Goal: Task Accomplishment & Management: Manage account settings

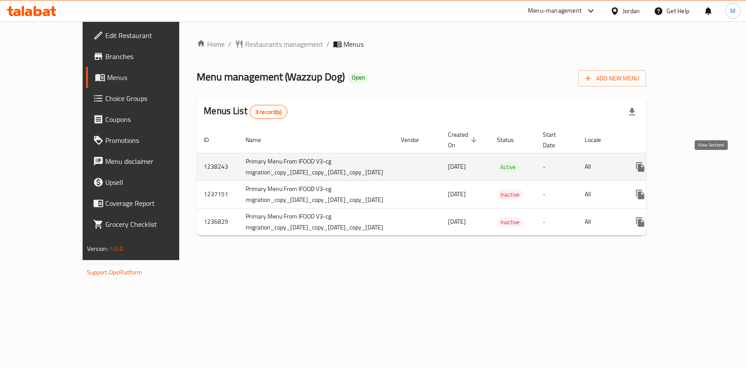
click at [709, 166] on icon "enhanced table" at bounding box center [703, 167] width 10 height 10
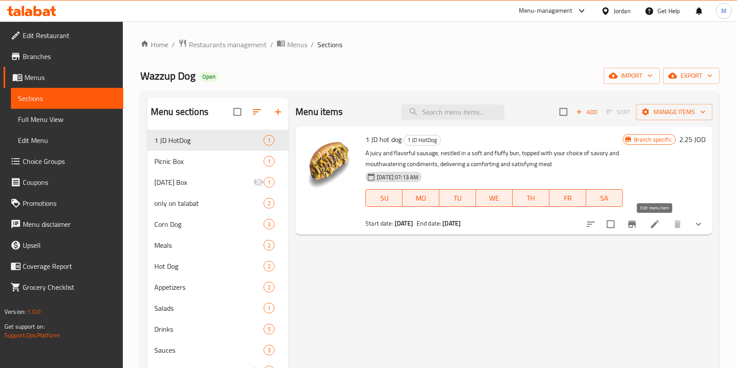
click at [651, 225] on icon at bounding box center [655, 224] width 10 height 10
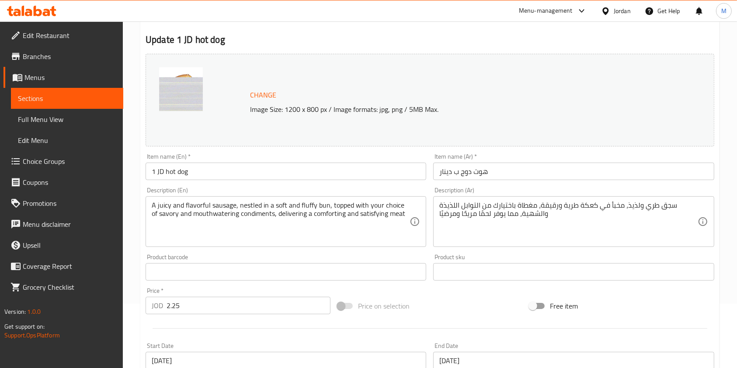
scroll to position [175, 0]
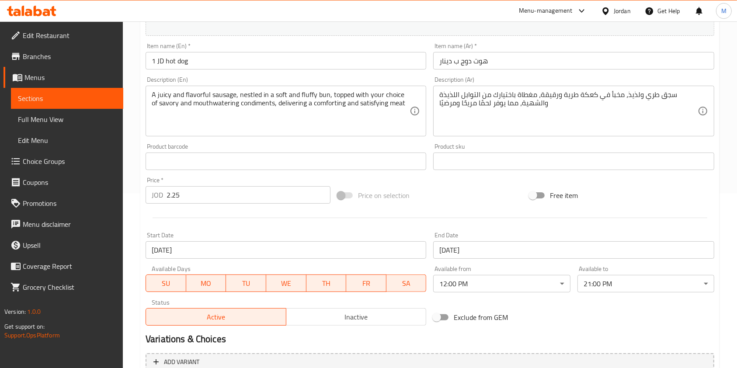
click at [222, 243] on input "[DATE]" at bounding box center [286, 249] width 281 height 17
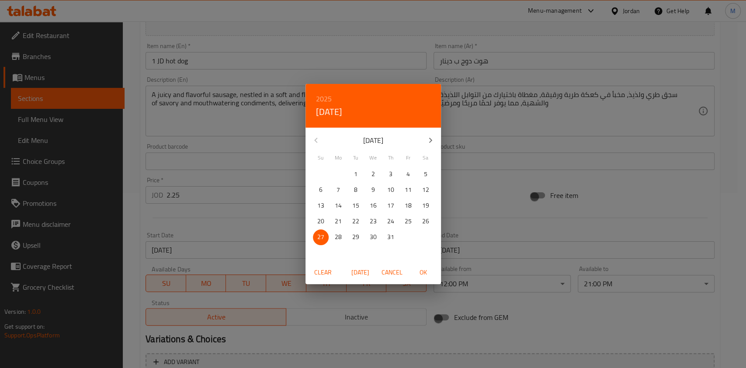
click at [432, 143] on icon "button" at bounding box center [430, 140] width 10 height 10
click at [323, 222] on p "17" at bounding box center [320, 221] width 7 height 11
click at [425, 276] on span "OK" at bounding box center [423, 272] width 21 height 11
type input "[DATE]"
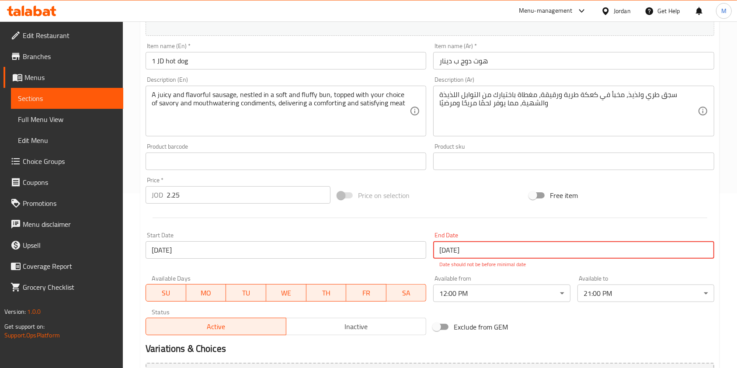
click at [461, 257] on input "[DATE]" at bounding box center [573, 249] width 281 height 17
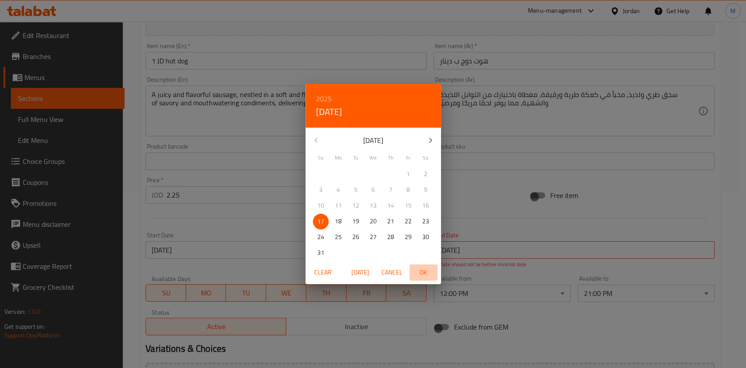
drag, startPoint x: 425, startPoint y: 275, endPoint x: 432, endPoint y: 272, distance: 6.9
click at [426, 275] on span "OK" at bounding box center [423, 272] width 21 height 11
type input "[DATE]"
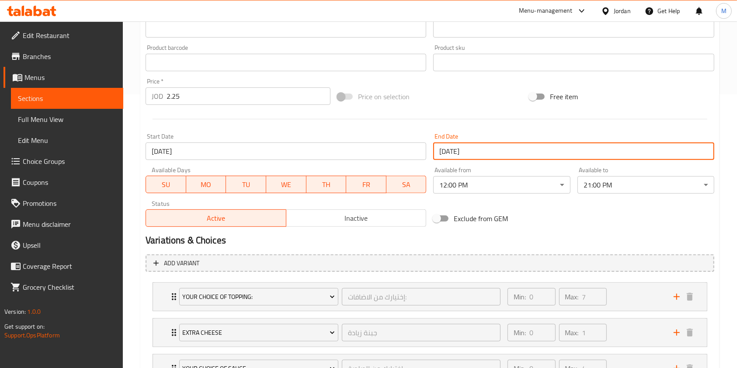
scroll to position [348, 0]
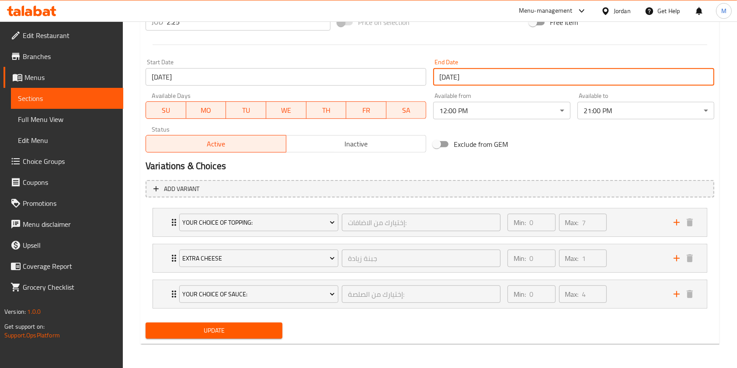
click at [211, 321] on div "Update" at bounding box center [214, 330] width 144 height 23
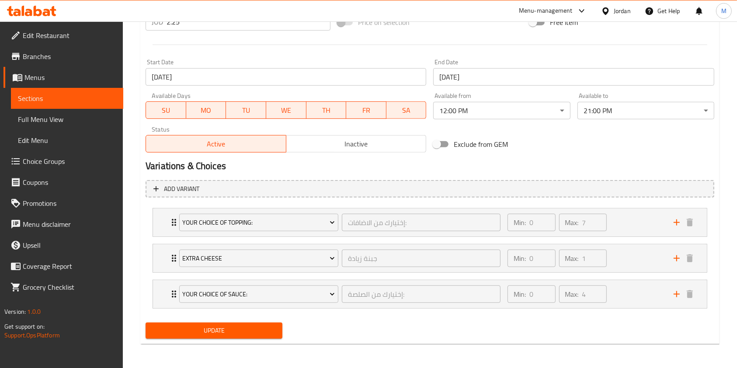
click at [212, 331] on span "Update" at bounding box center [214, 330] width 123 height 11
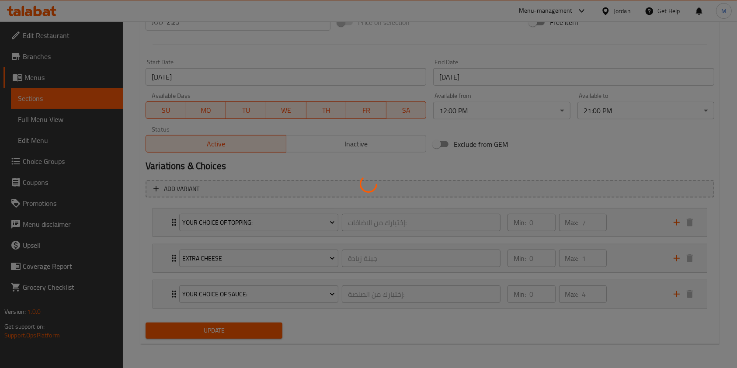
click at [226, 327] on div at bounding box center [368, 184] width 737 height 368
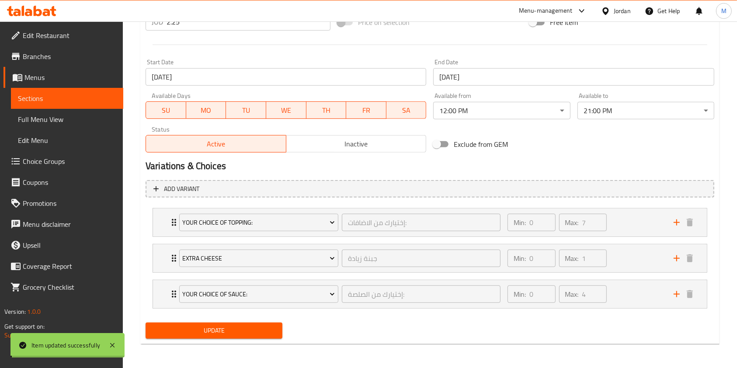
click at [226, 327] on div at bounding box center [368, 184] width 737 height 368
click at [226, 327] on span "Update" at bounding box center [214, 330] width 123 height 11
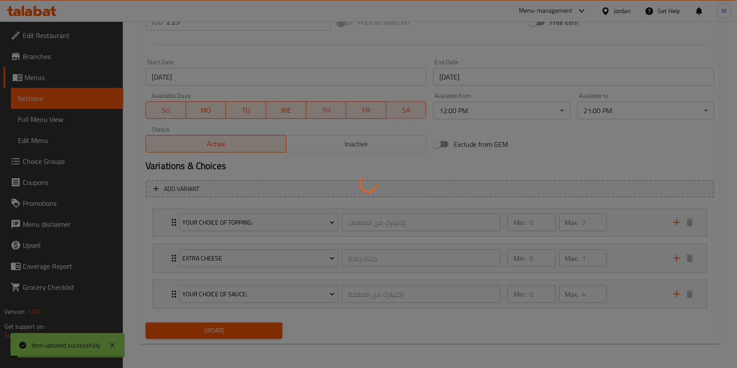
click at [226, 327] on div at bounding box center [368, 184] width 737 height 368
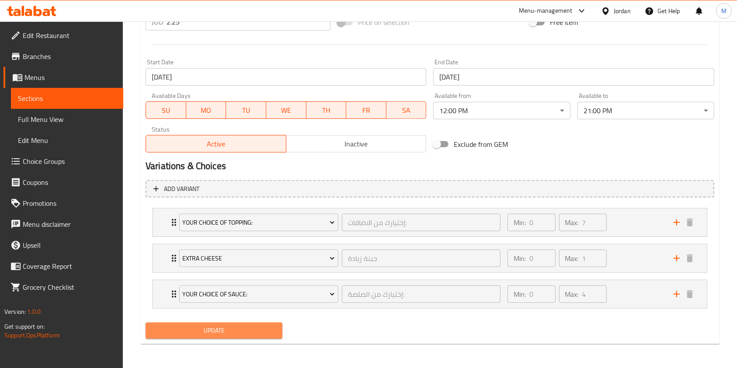
click at [248, 327] on span "Update" at bounding box center [214, 330] width 123 height 11
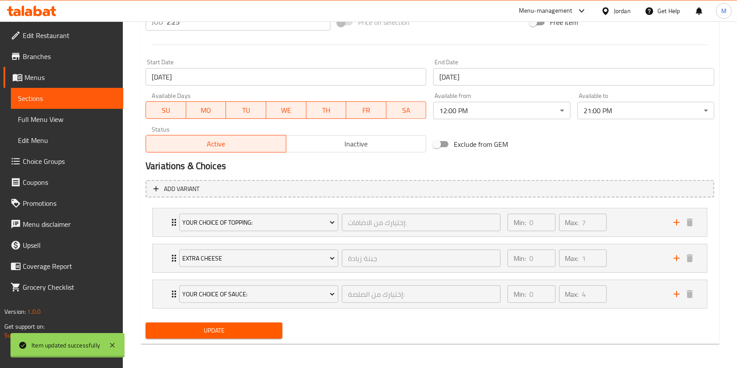
click at [245, 332] on span "Update" at bounding box center [214, 330] width 123 height 11
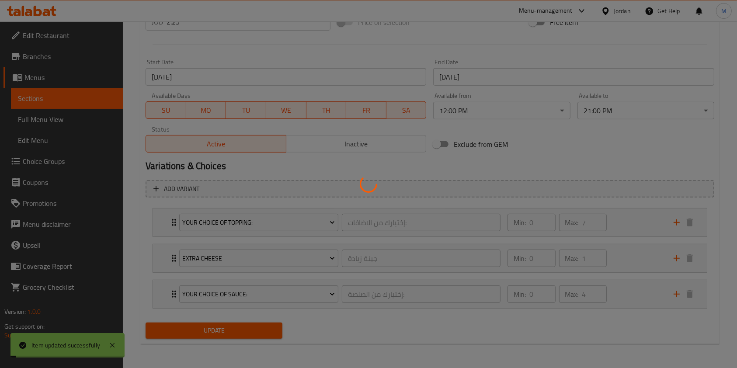
click at [247, 332] on div at bounding box center [368, 184] width 737 height 368
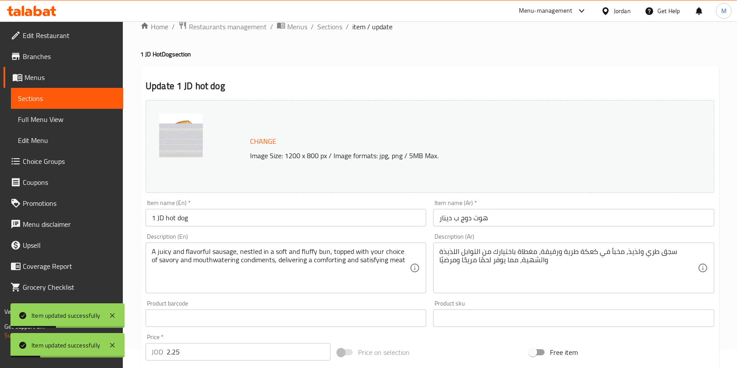
scroll to position [0, 0]
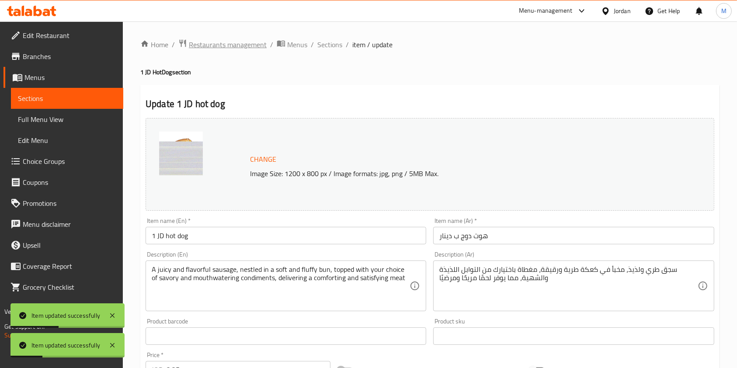
click at [226, 49] on span "Restaurants management" at bounding box center [228, 44] width 78 height 10
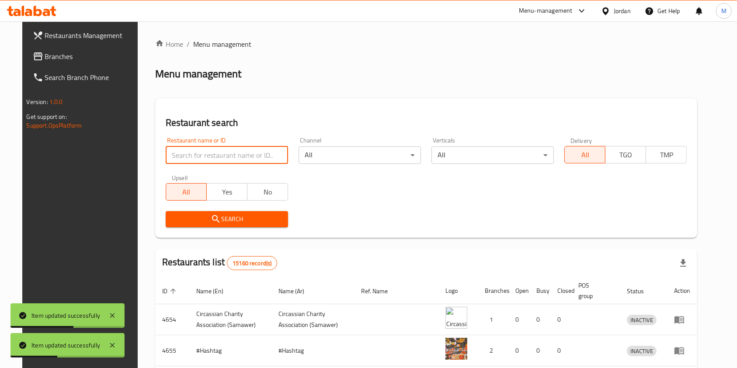
click at [210, 158] on input "search" at bounding box center [227, 154] width 122 height 17
type input "wazzup"
click button "Search" at bounding box center [227, 219] width 122 height 16
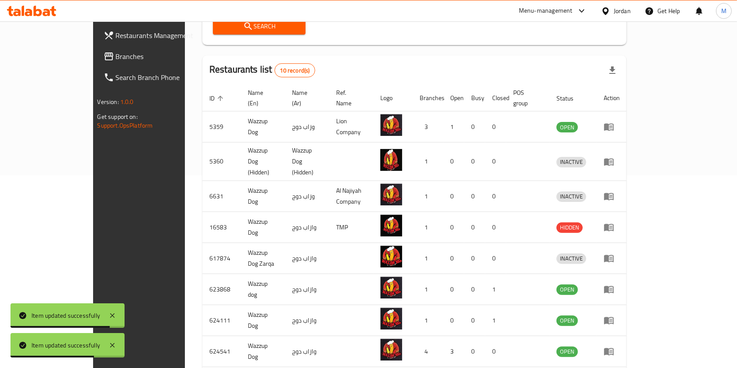
scroll to position [213, 0]
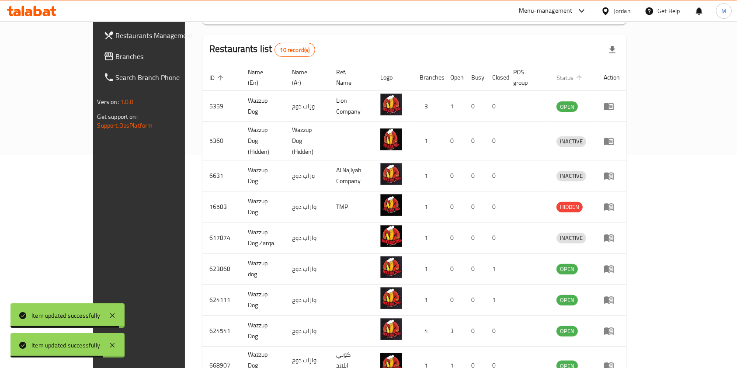
click at [583, 74] on icon "enhanced table" at bounding box center [579, 78] width 8 height 8
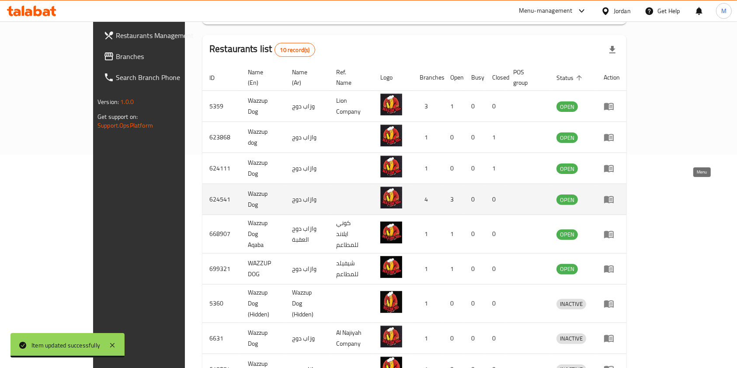
click at [620, 194] on link "enhanced table" at bounding box center [612, 199] width 16 height 10
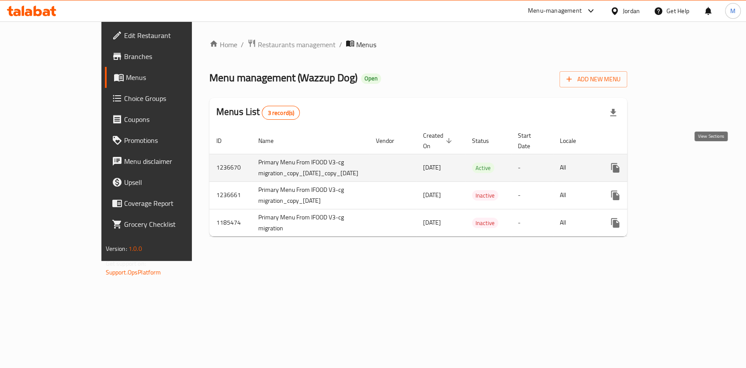
click at [684, 163] on icon "enhanced table" at bounding box center [678, 168] width 10 height 10
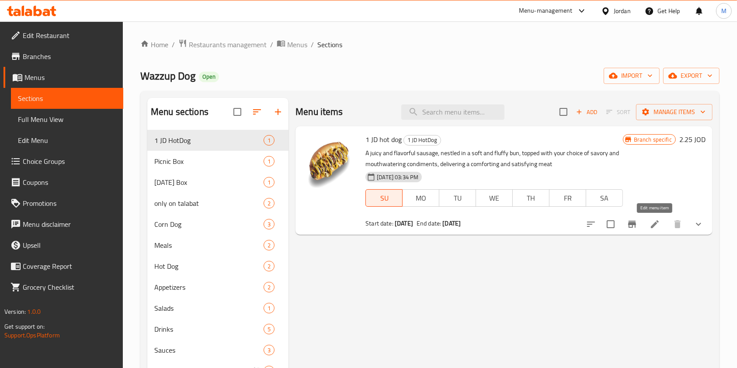
click at [656, 226] on icon at bounding box center [655, 224] width 10 height 10
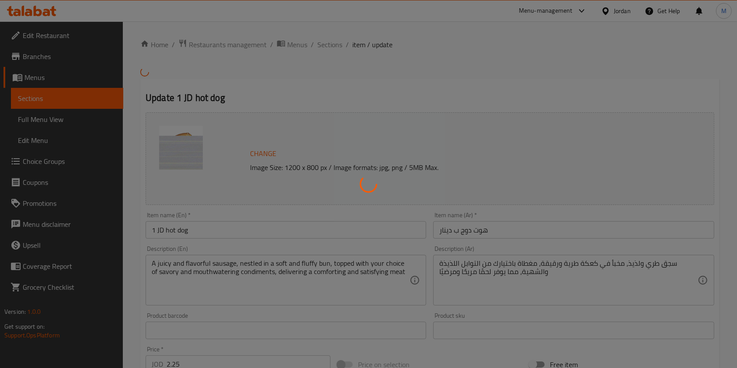
type input "إختيارك من الاضافات:"
type input "0"
type input "7"
type input "جبنة زيادة"
type input "0"
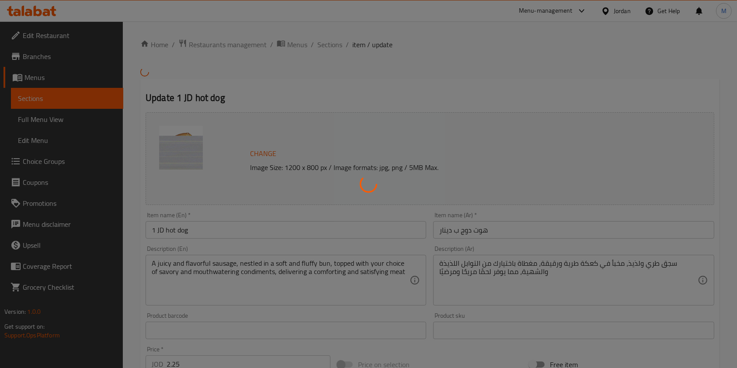
type input "1"
type input "إختيارك من الصلصة:"
type input "0"
type input "4"
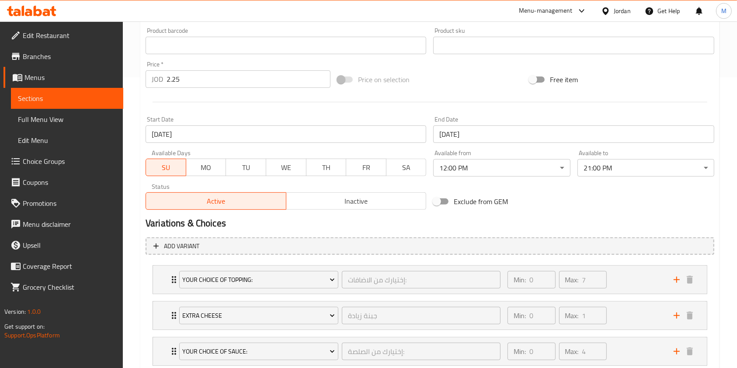
scroll to position [291, 0]
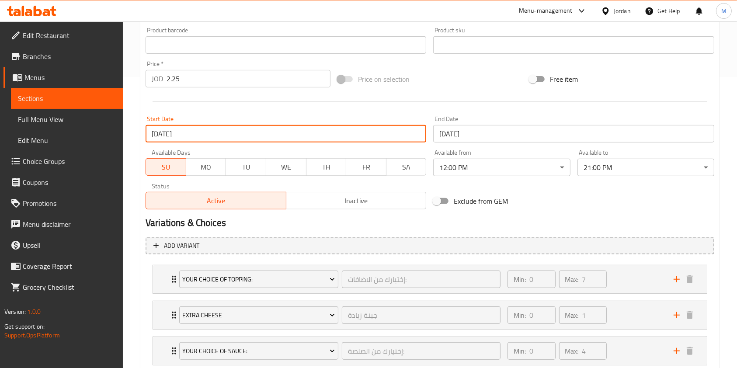
click at [189, 139] on input "[DATE]" at bounding box center [286, 133] width 281 height 17
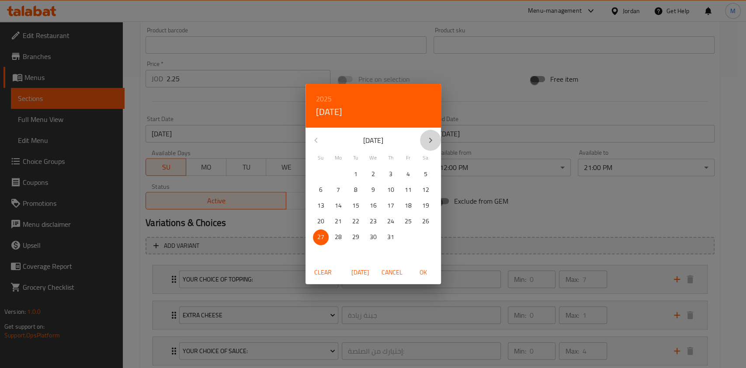
click at [434, 139] on icon "button" at bounding box center [430, 140] width 10 height 10
click at [314, 223] on span "17" at bounding box center [321, 221] width 16 height 11
click at [429, 270] on span "OK" at bounding box center [423, 272] width 21 height 11
type input "[DATE]"
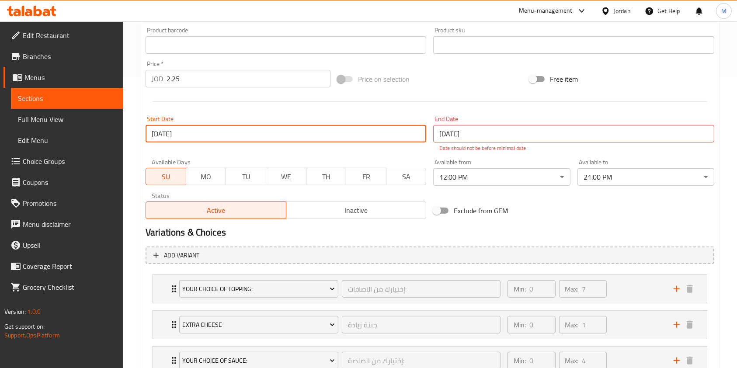
click at [509, 137] on input "[DATE]" at bounding box center [573, 133] width 281 height 17
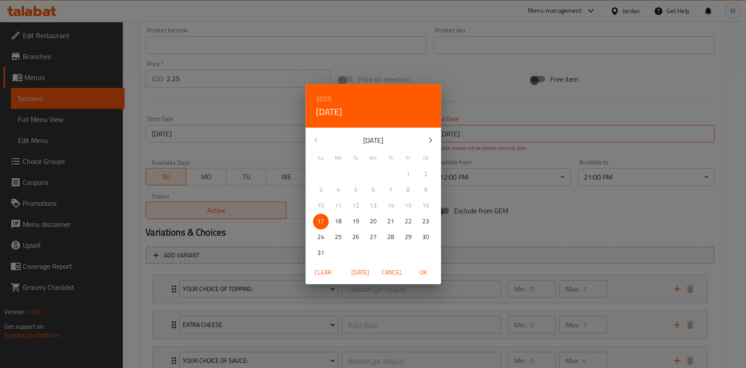
click at [421, 276] on span "OK" at bounding box center [423, 272] width 21 height 11
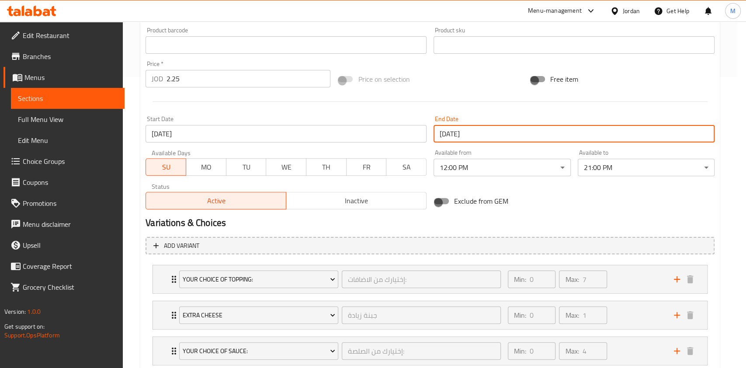
type input "[DATE]"
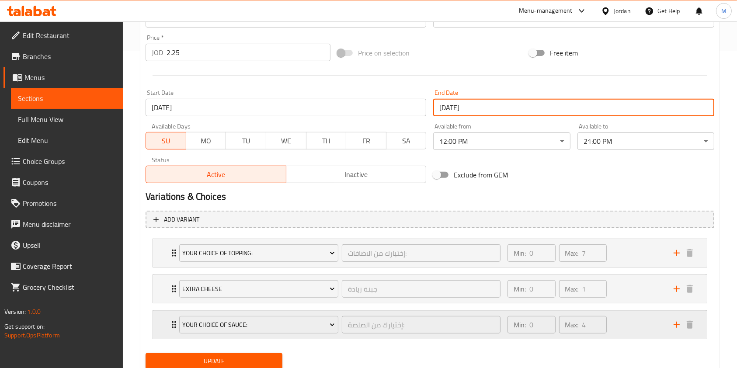
scroll to position [327, 0]
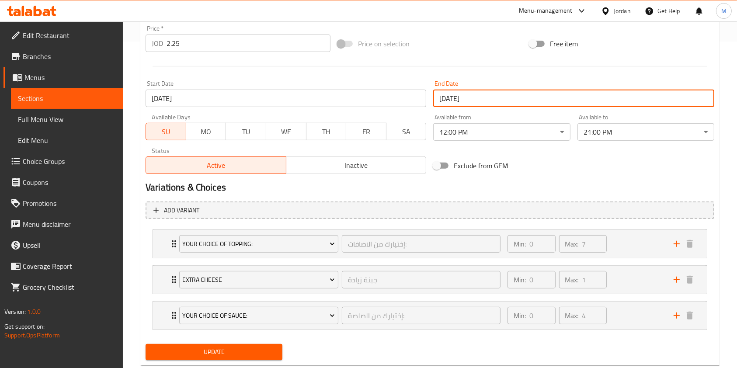
click at [259, 352] on span "Update" at bounding box center [214, 352] width 123 height 11
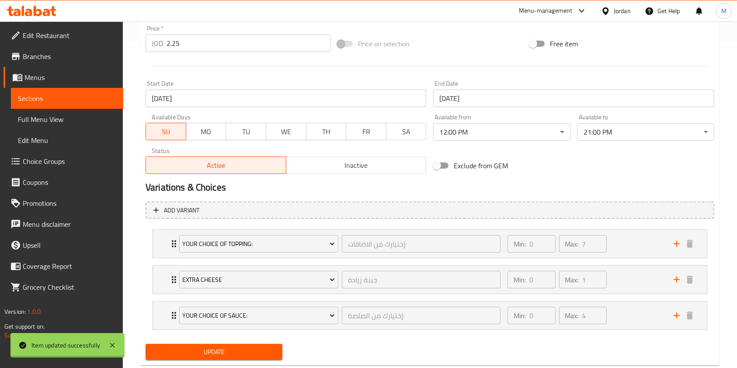
click at [246, 354] on div at bounding box center [368, 184] width 737 height 368
click at [243, 355] on span "Update" at bounding box center [214, 352] width 123 height 11
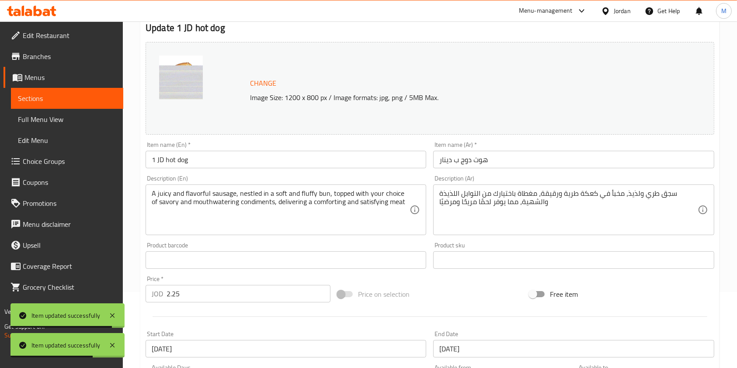
scroll to position [0, 0]
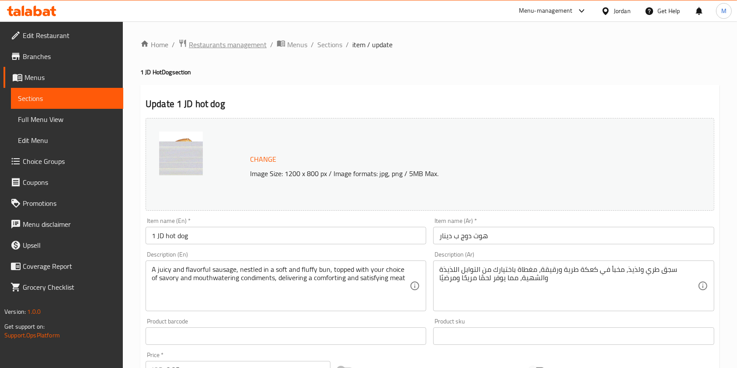
click at [213, 49] on span "Restaurants management" at bounding box center [228, 44] width 78 height 10
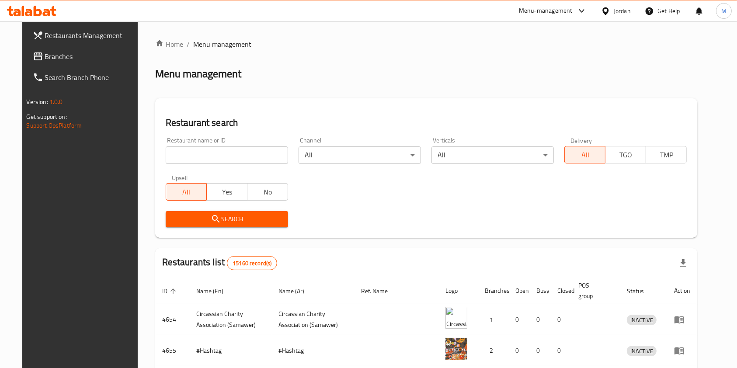
click at [219, 159] on input "search" at bounding box center [227, 154] width 122 height 17
type input "wazzup"
click button "Search" at bounding box center [227, 219] width 122 height 16
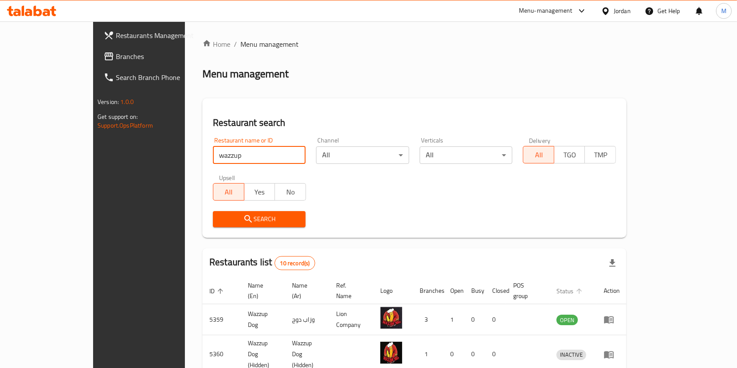
click at [585, 286] on span "Status" at bounding box center [571, 291] width 28 height 10
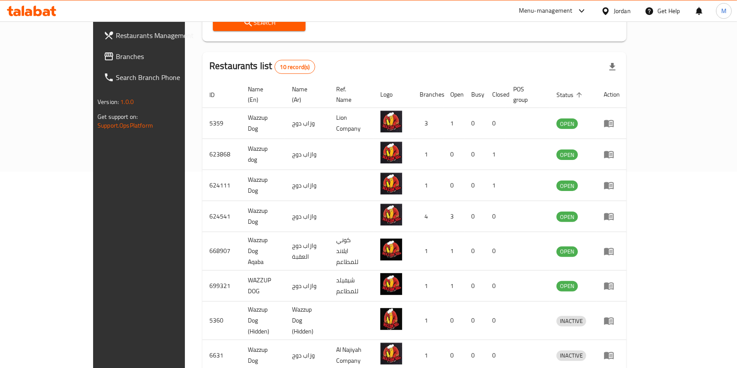
scroll to position [215, 0]
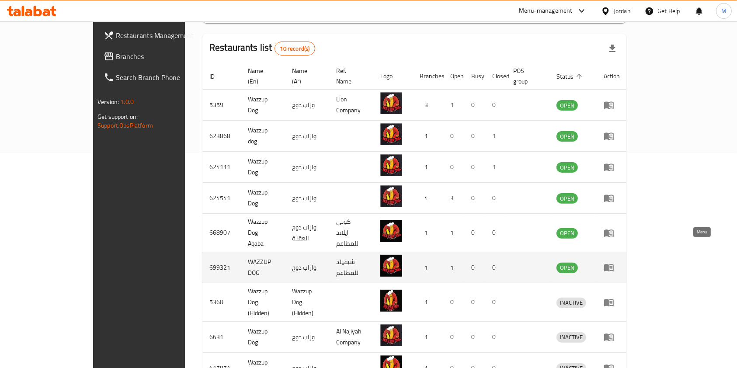
click at [613, 266] on icon "enhanced table" at bounding box center [610, 267] width 3 height 3
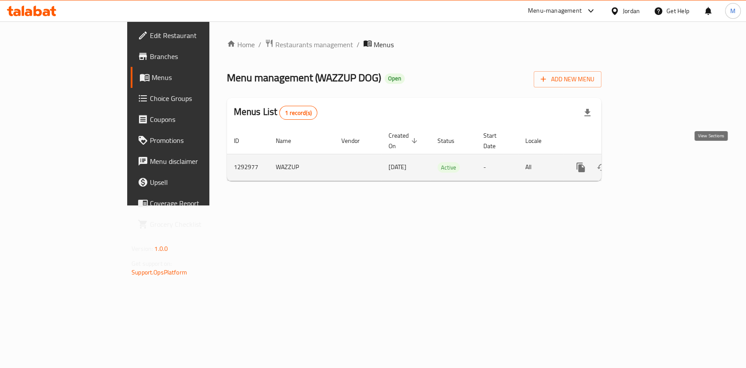
click at [648, 164] on icon "enhanced table" at bounding box center [644, 168] width 8 height 8
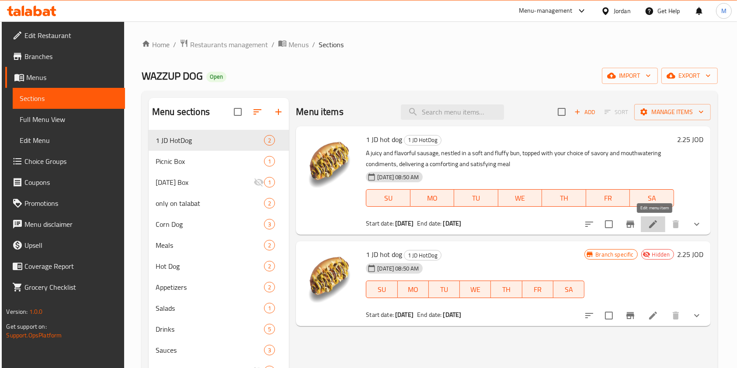
click at [654, 224] on icon at bounding box center [653, 224] width 8 height 8
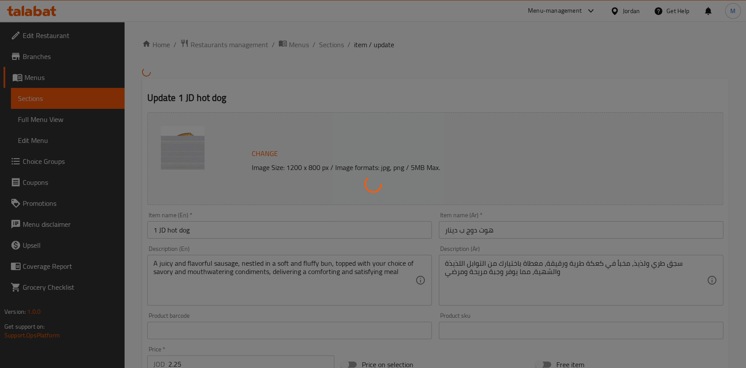
type input "إختيارك من الاضافات:"
type input "0"
type input "7"
type input "جبنة زيادة"
type input "0"
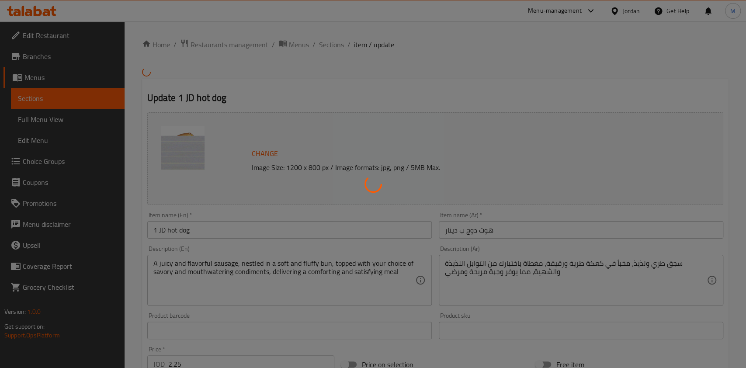
type input "1"
type input "إختيارك من الصلصة:"
type input "0"
type input "4"
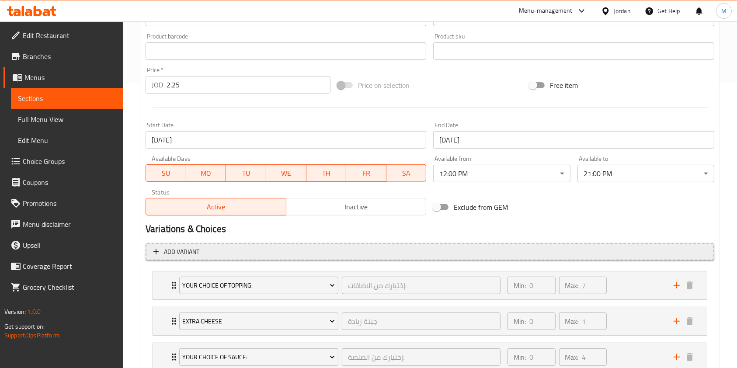
scroll to position [348, 0]
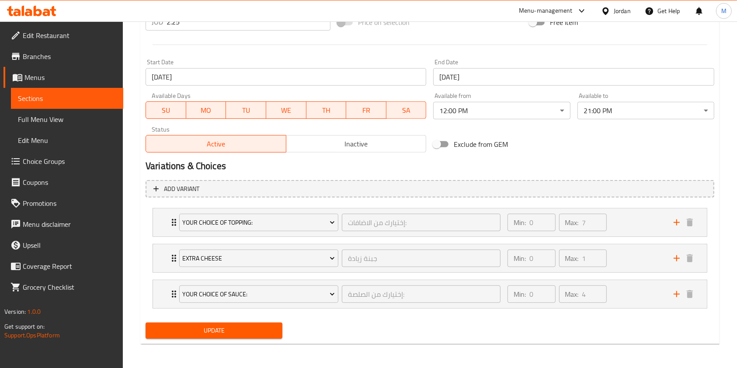
click at [203, 73] on input "[DATE]" at bounding box center [286, 76] width 281 height 17
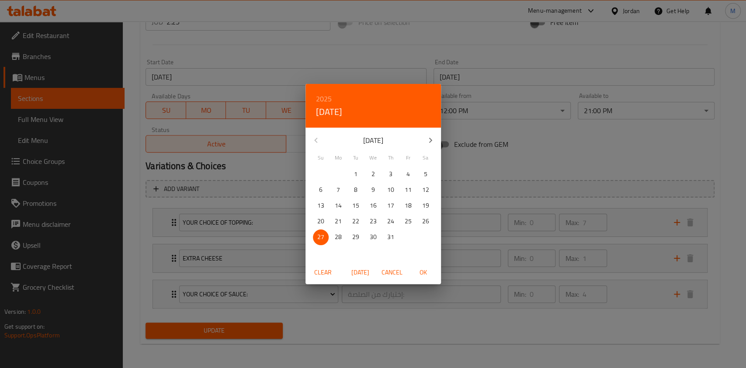
click at [428, 131] on button "button" at bounding box center [430, 140] width 21 height 21
click at [321, 225] on p "17" at bounding box center [320, 221] width 7 height 11
click at [425, 272] on span "OK" at bounding box center [423, 272] width 21 height 11
type input "[DATE]"
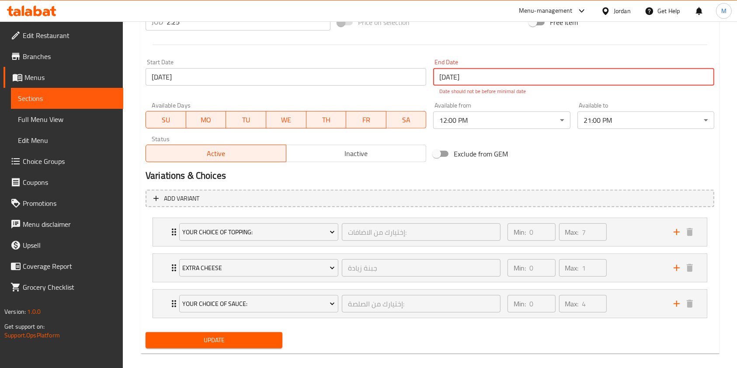
click at [508, 72] on input "[DATE]" at bounding box center [573, 76] width 281 height 17
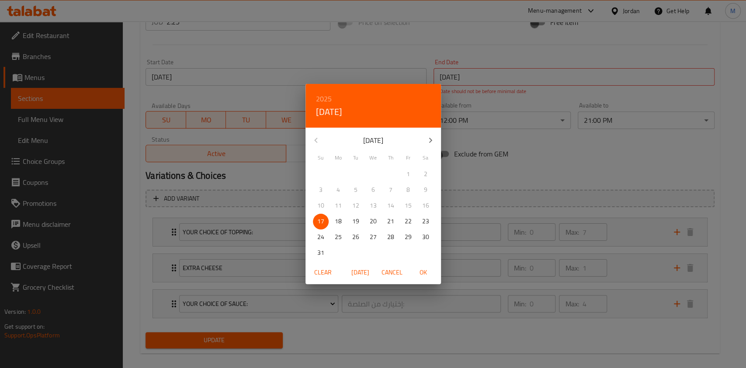
click at [427, 279] on button "OK" at bounding box center [424, 273] width 28 height 16
type input "[DATE]"
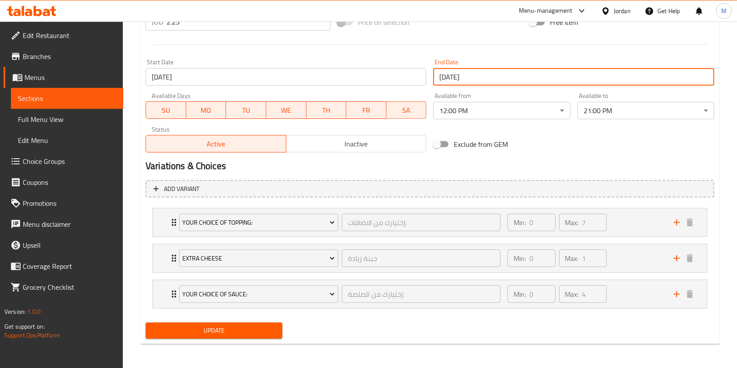
click at [226, 328] on span "Update" at bounding box center [214, 330] width 123 height 11
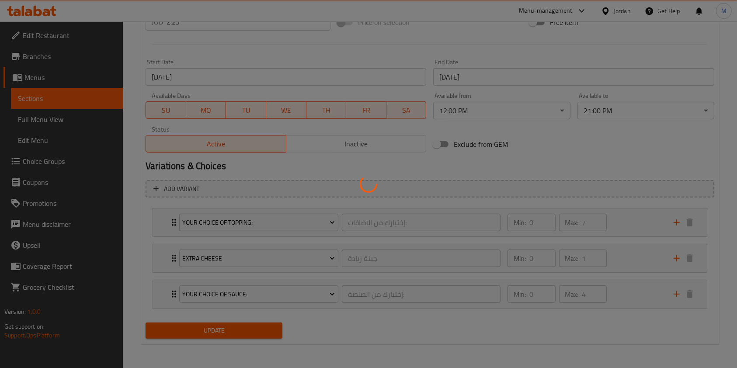
click at [226, 328] on div at bounding box center [368, 184] width 737 height 368
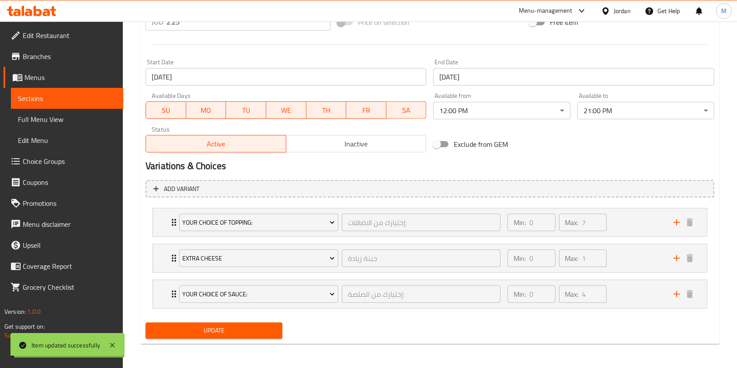
click at [208, 338] on button "Update" at bounding box center [214, 331] width 137 height 16
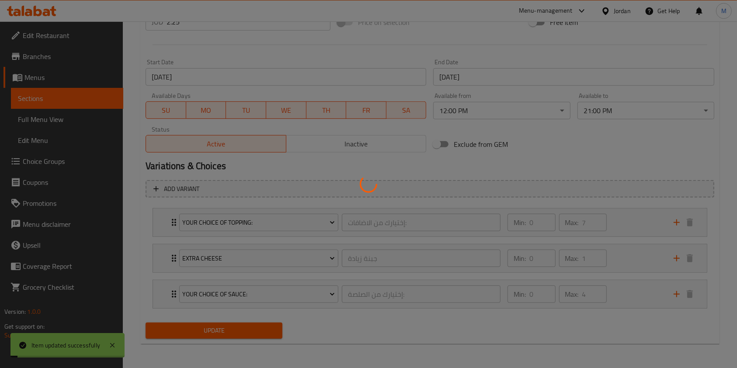
click at [210, 333] on div at bounding box center [368, 184] width 737 height 368
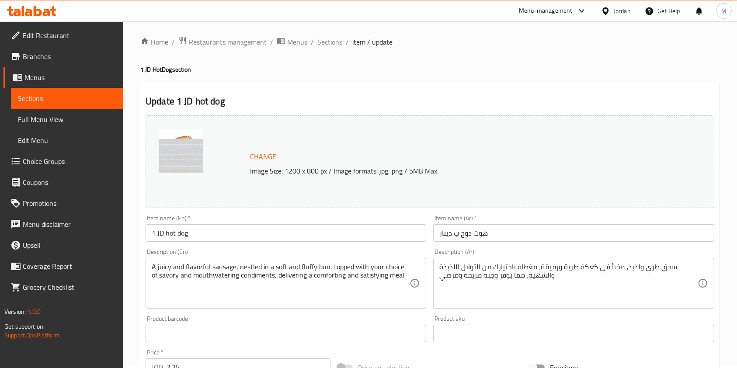
scroll to position [0, 0]
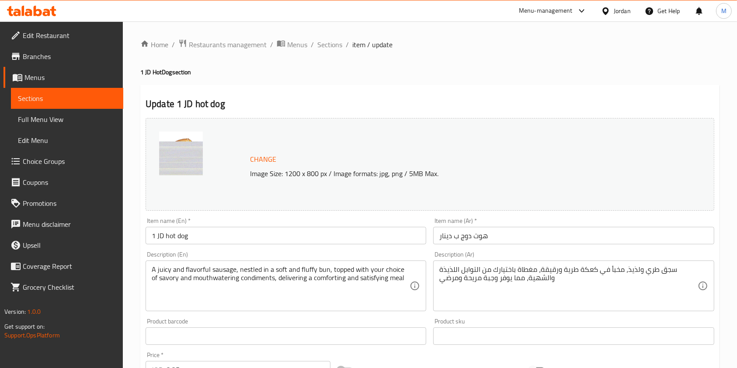
click at [227, 56] on div "Home / Restaurants management / Menus / Sections / item / update 1 JD HotDog se…" at bounding box center [429, 369] width 579 height 660
click at [231, 50] on span "Restaurants management" at bounding box center [228, 44] width 78 height 10
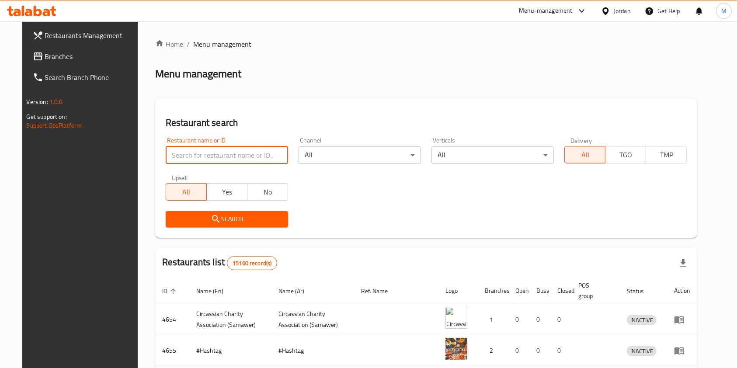
click at [206, 155] on input "search" at bounding box center [227, 154] width 122 height 17
type input "ص"
type input "e"
type input "wazzup"
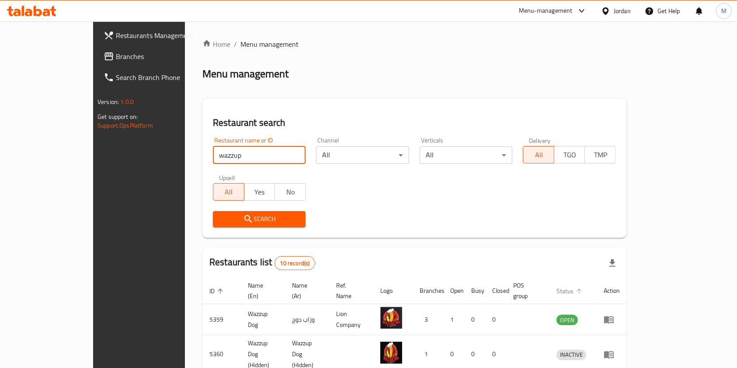
click at [585, 286] on span "Status" at bounding box center [571, 291] width 28 height 10
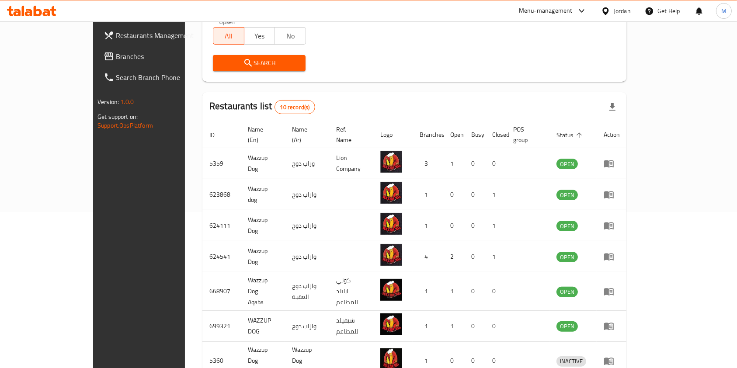
scroll to position [157, 0]
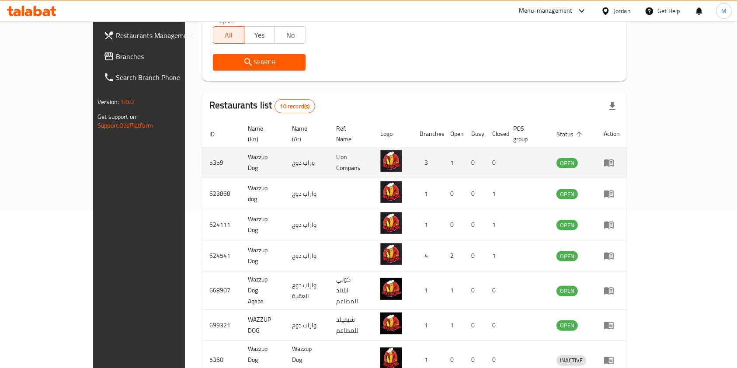
click at [202, 152] on td "5359" at bounding box center [221, 162] width 38 height 31
copy td "5359"
click at [627, 160] on td "enhanced table" at bounding box center [612, 162] width 30 height 31
click at [614, 158] on icon "enhanced table" at bounding box center [609, 162] width 10 height 10
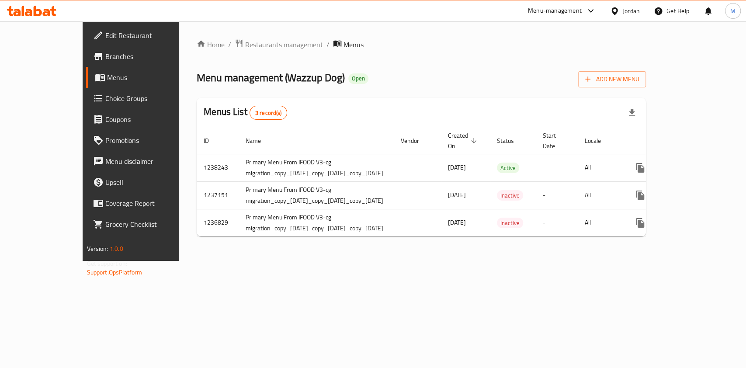
click at [105, 61] on span "Branches" at bounding box center [152, 56] width 95 height 10
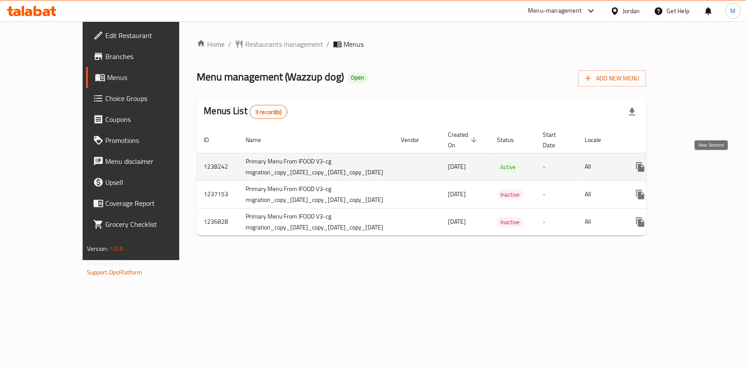
click at [705, 168] on link "enhanced table" at bounding box center [703, 167] width 21 height 21
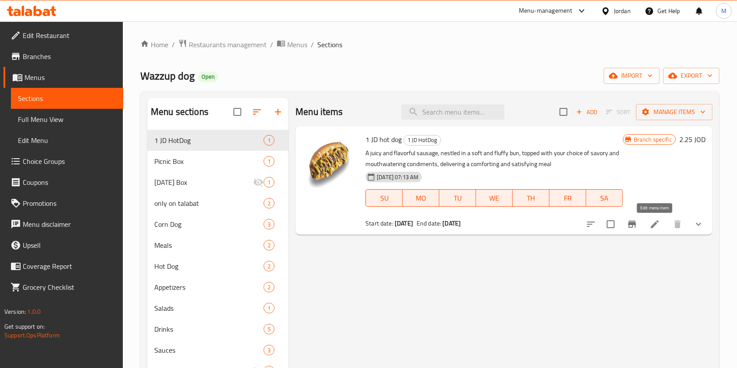
click at [659, 225] on icon at bounding box center [655, 224] width 10 height 10
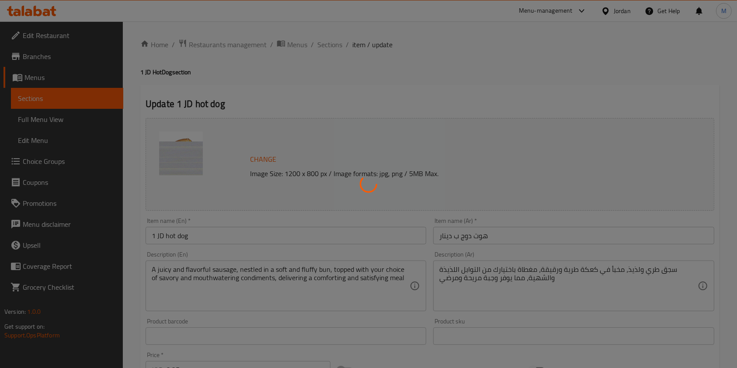
type input "إختيارك من الاضافات:"
type input "0"
type input "7"
type input "جبنة زيادة"
type input "0"
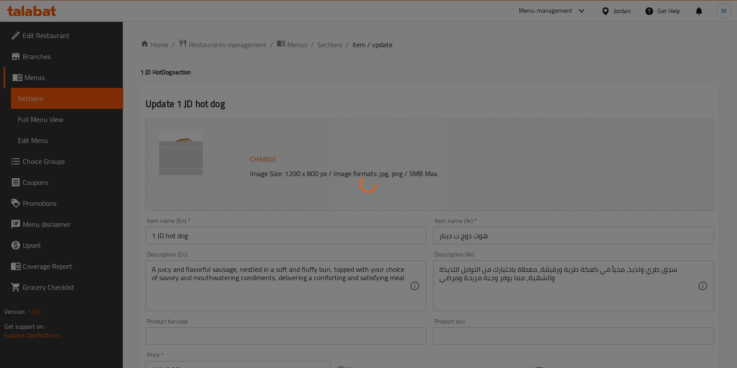
type input "1"
type input "إختيارك من الصلصة:"
type input "0"
type input "4"
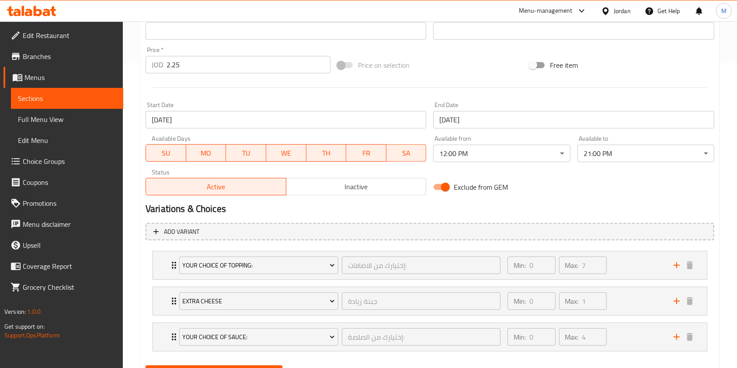
scroll to position [280, 0]
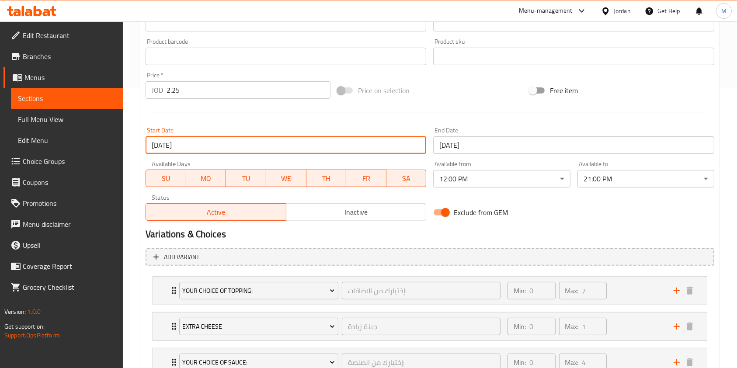
click at [210, 142] on input "[DATE]" at bounding box center [286, 144] width 281 height 17
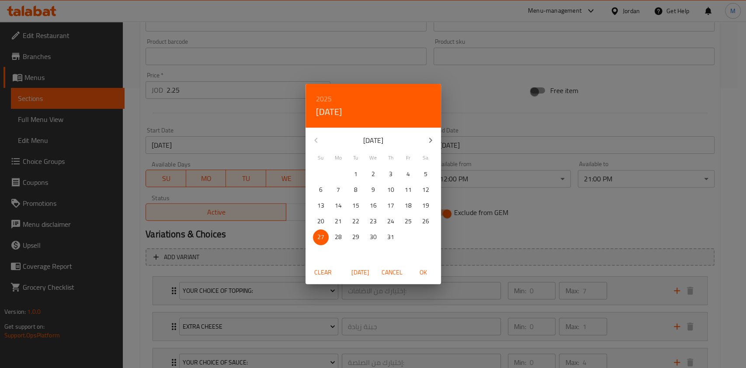
click at [434, 135] on icon "button" at bounding box center [430, 140] width 10 height 10
click at [327, 218] on span "17" at bounding box center [321, 221] width 16 height 11
click at [431, 273] on span "OK" at bounding box center [423, 272] width 21 height 11
type input "[DATE]"
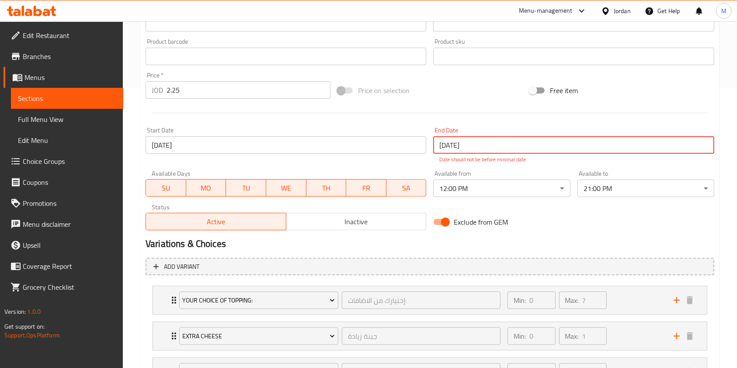
click at [503, 145] on input "[DATE]" at bounding box center [573, 144] width 281 height 17
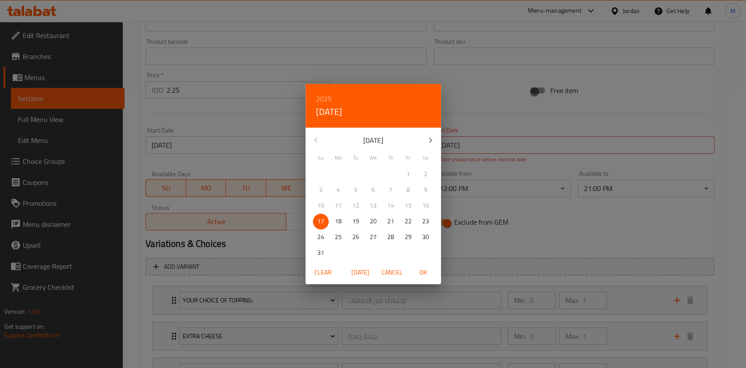
click at [424, 271] on span "OK" at bounding box center [423, 272] width 21 height 11
type input "[DATE]"
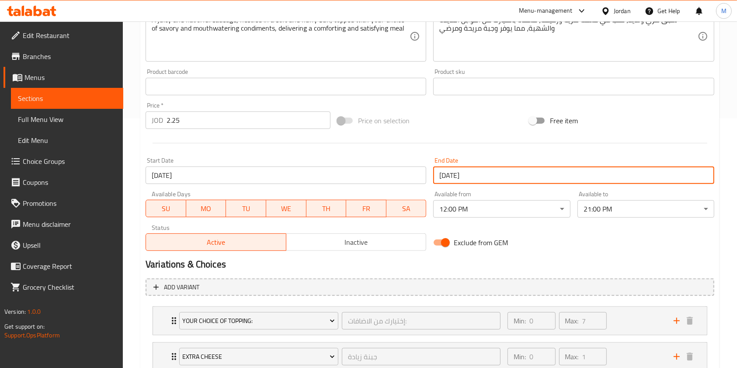
scroll to position [348, 0]
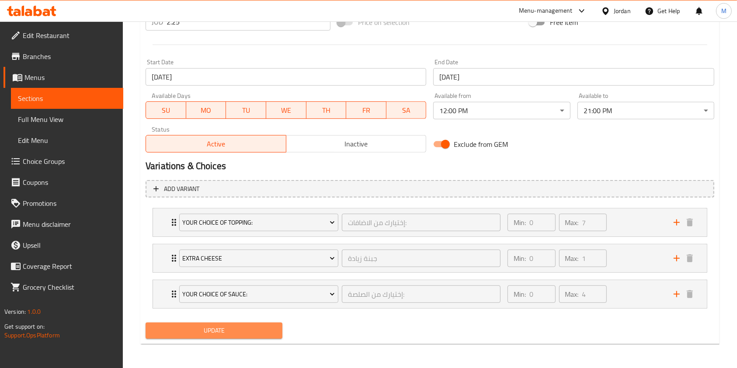
click at [199, 326] on span "Update" at bounding box center [214, 330] width 123 height 11
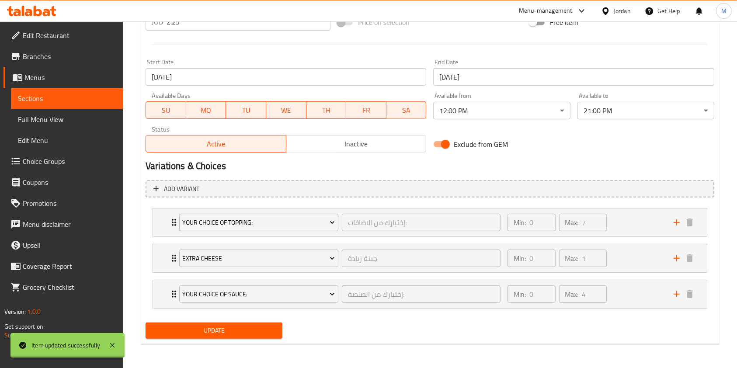
click at [231, 331] on div "Home / Restaurants management / Menus / Sections / item / update 1 JD HotDog se…" at bounding box center [429, 21] width 579 height 660
click at [231, 331] on span "Update" at bounding box center [214, 330] width 123 height 11
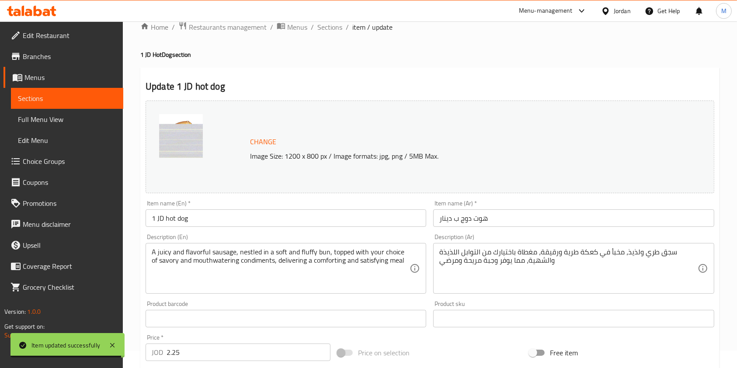
scroll to position [0, 0]
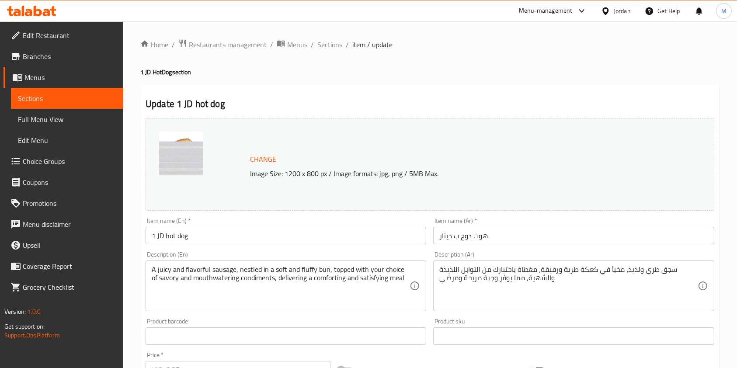
click at [220, 51] on div "Home / Restaurants management / Menus / Sections / item / update 1 JD HotDog se…" at bounding box center [429, 369] width 579 height 660
click at [224, 48] on span "Restaurants management" at bounding box center [228, 44] width 78 height 10
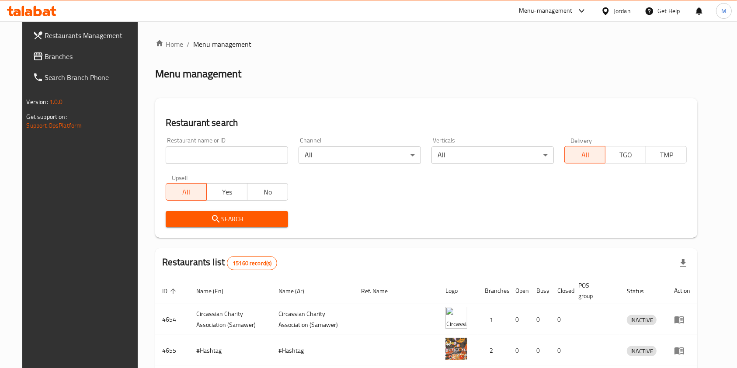
click at [182, 153] on input "search" at bounding box center [227, 154] width 122 height 17
click at [203, 156] on input "search" at bounding box center [227, 154] width 122 height 17
type input "wazzup"
click button "Search" at bounding box center [227, 219] width 122 height 16
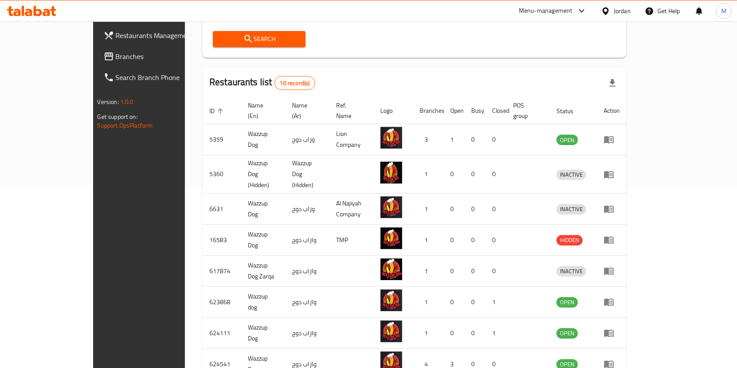
scroll to position [220, 0]
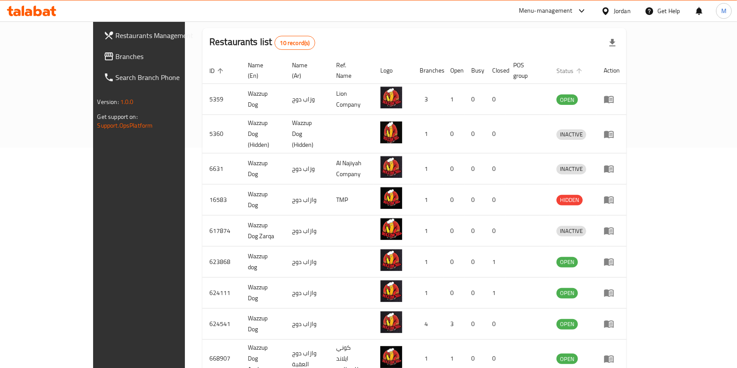
click at [585, 66] on span "Status" at bounding box center [571, 71] width 28 height 10
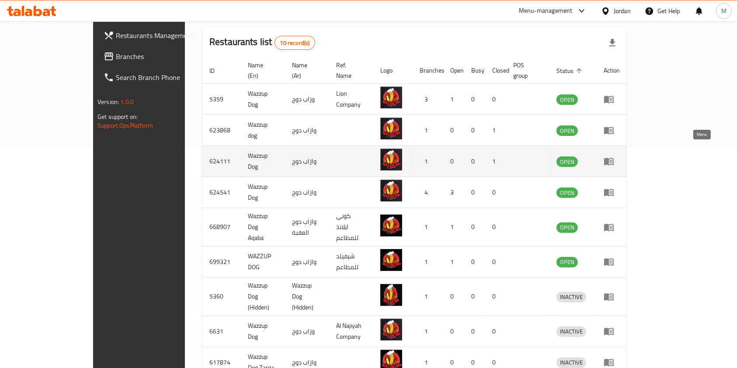
click at [620, 156] on link "enhanced table" at bounding box center [612, 161] width 16 height 10
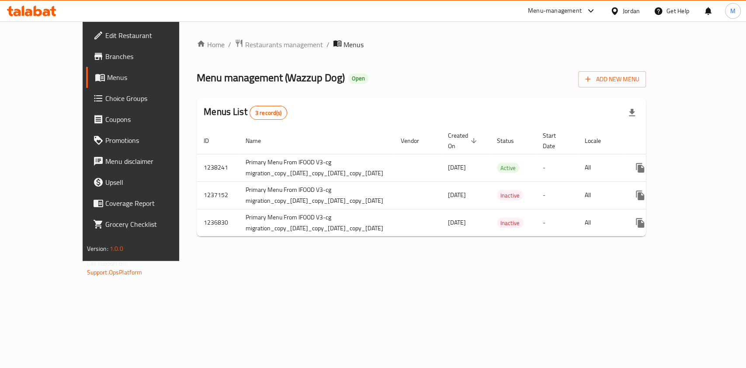
click at [107, 76] on span "Menus" at bounding box center [153, 77] width 93 height 10
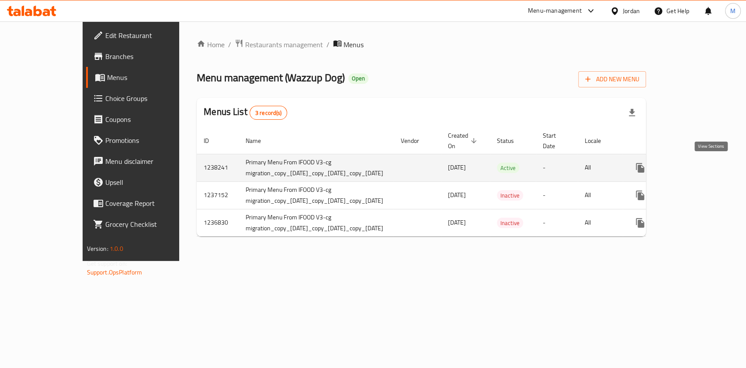
click at [707, 166] on icon "enhanced table" at bounding box center [704, 168] width 8 height 8
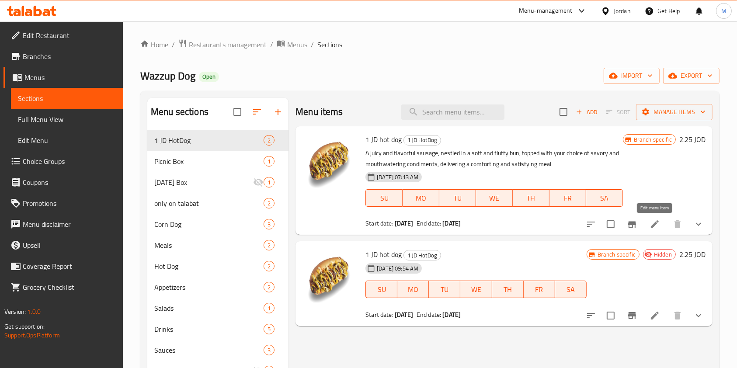
click at [654, 226] on icon at bounding box center [655, 224] width 10 height 10
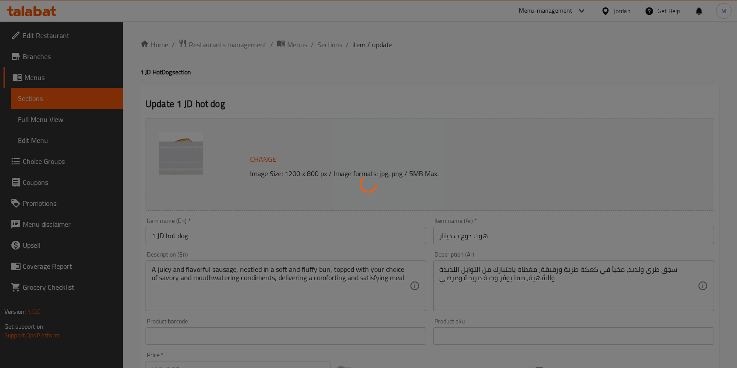
type input "إختيارك من الاضافات:"
type input "0"
type input "7"
type input "جبنة زيادة"
type input "0"
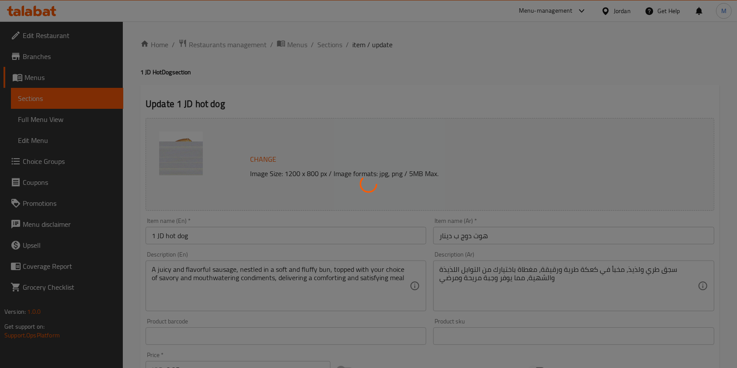
type input "1"
type input "إختيارك من الصلصة:"
type input "0"
type input "4"
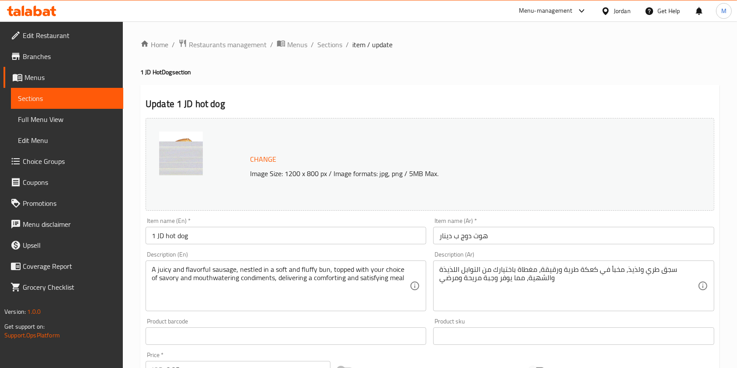
scroll to position [175, 0]
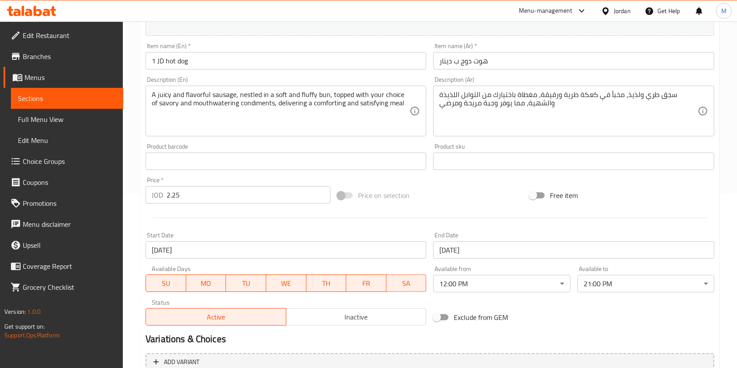
click at [217, 257] on input "[DATE]" at bounding box center [286, 249] width 281 height 17
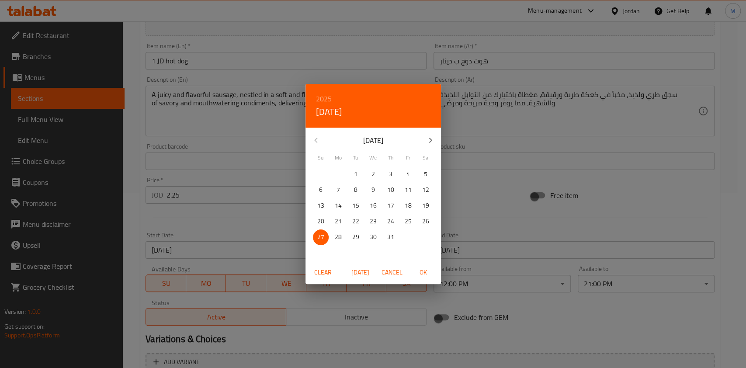
click at [430, 141] on icon "button" at bounding box center [430, 140] width 10 height 10
click at [320, 224] on p "17" at bounding box center [320, 221] width 7 height 11
click at [423, 270] on span "OK" at bounding box center [423, 272] width 21 height 11
type input "[DATE]"
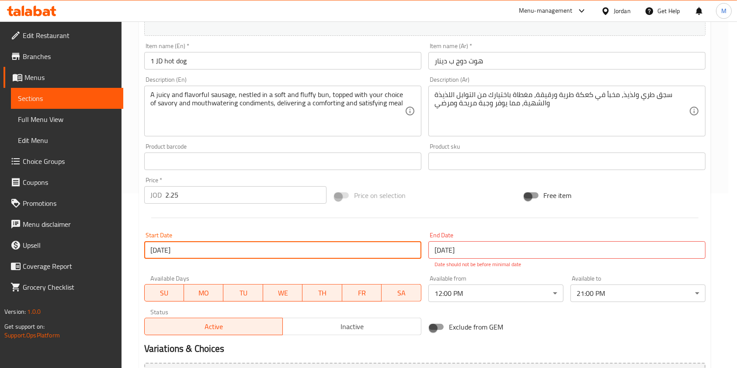
click at [472, 258] on input "[DATE]" at bounding box center [566, 249] width 277 height 17
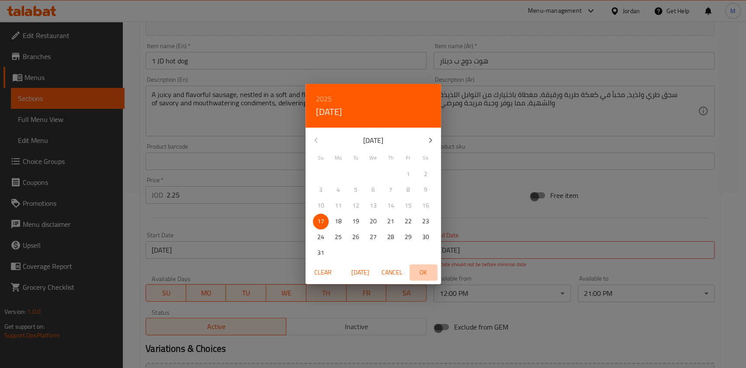
click at [428, 272] on span "OK" at bounding box center [423, 272] width 21 height 11
type input "[DATE]"
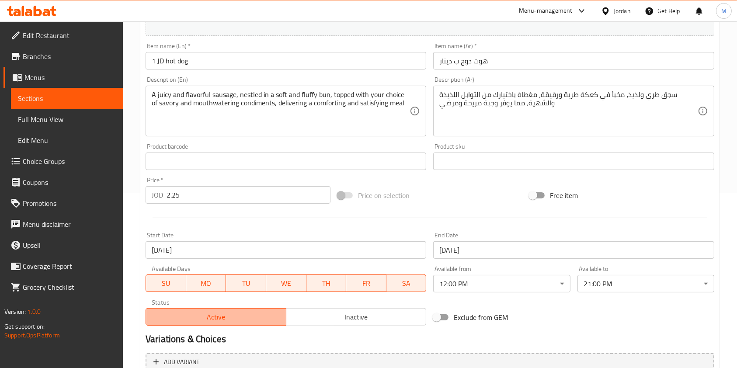
click at [245, 318] on span "Active" at bounding box center [216, 317] width 133 height 13
click at [220, 316] on span "Active" at bounding box center [216, 317] width 133 height 13
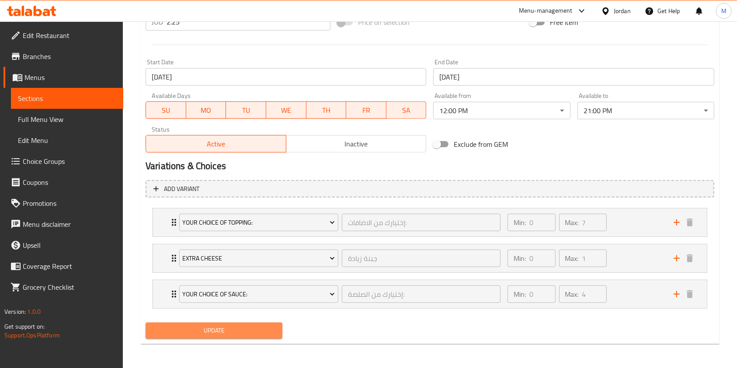
click at [234, 327] on span "Update" at bounding box center [214, 330] width 123 height 11
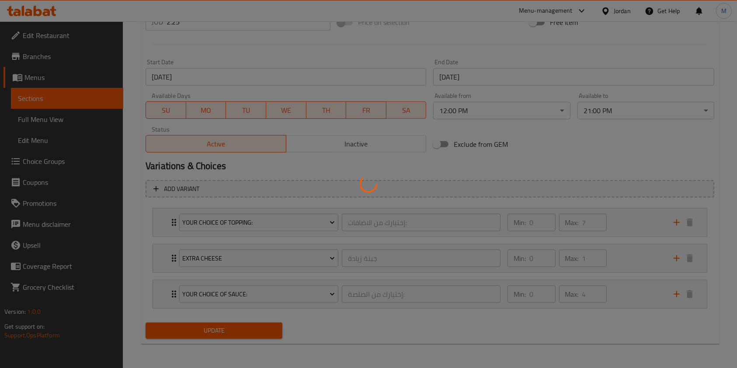
click at [230, 331] on div at bounding box center [368, 184] width 737 height 368
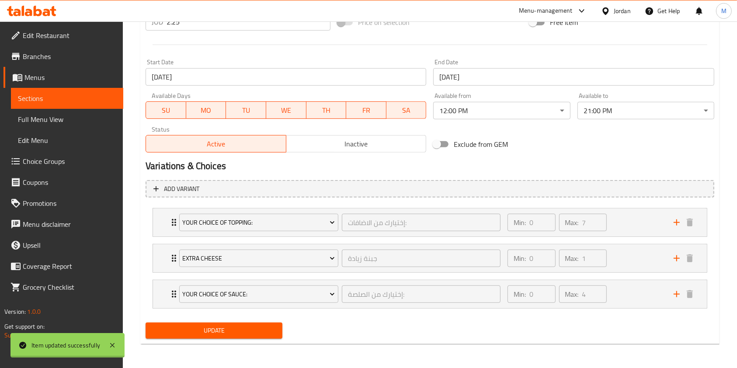
click at [230, 331] on div at bounding box center [368, 184] width 737 height 368
click at [230, 331] on span "Update" at bounding box center [214, 330] width 123 height 11
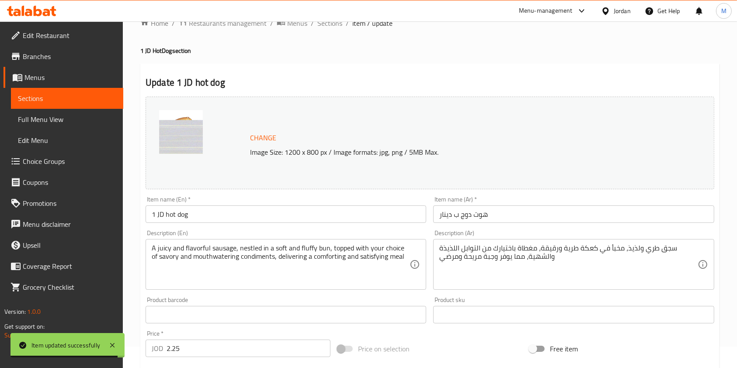
scroll to position [0, 0]
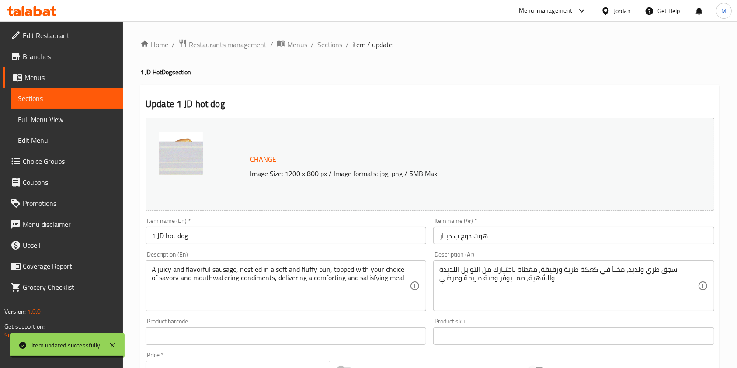
click at [216, 50] on span "Restaurants management" at bounding box center [228, 44] width 78 height 10
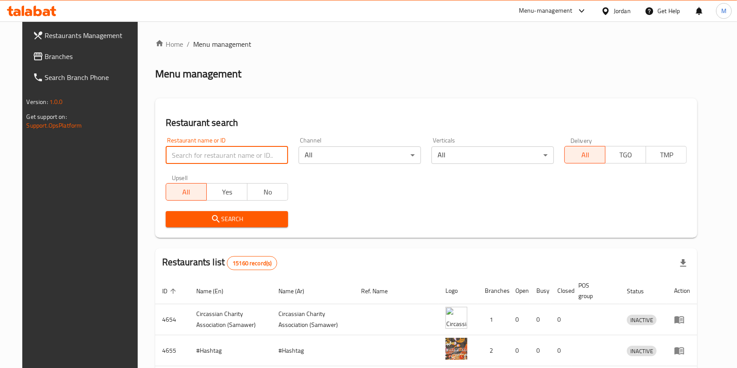
click at [203, 157] on input "search" at bounding box center [227, 154] width 122 height 17
click at [189, 158] on input "wa" at bounding box center [227, 154] width 122 height 17
type input "wazzup"
click button "Search" at bounding box center [227, 219] width 122 height 16
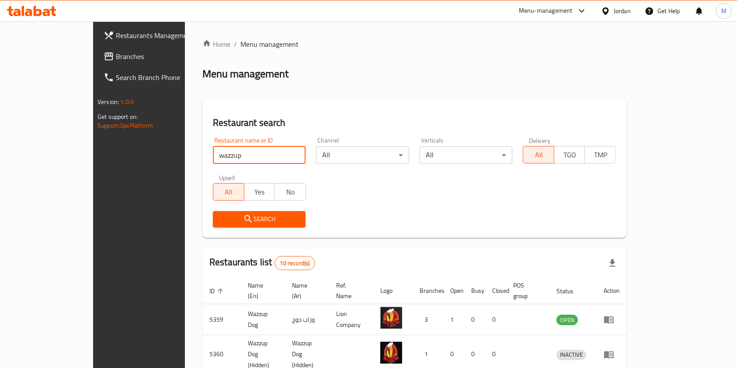
click at [558, 5] on div "Menu-management" at bounding box center [553, 10] width 82 height 21
drag, startPoint x: 561, startPoint y: 10, endPoint x: 563, endPoint y: 19, distance: 9.4
click at [561, 10] on div "Menu-management" at bounding box center [546, 11] width 54 height 10
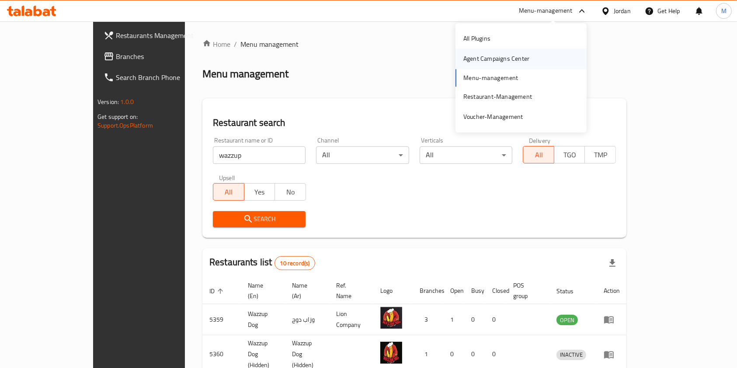
click at [509, 58] on div "Agent Campaigns Center" at bounding box center [496, 59] width 66 height 10
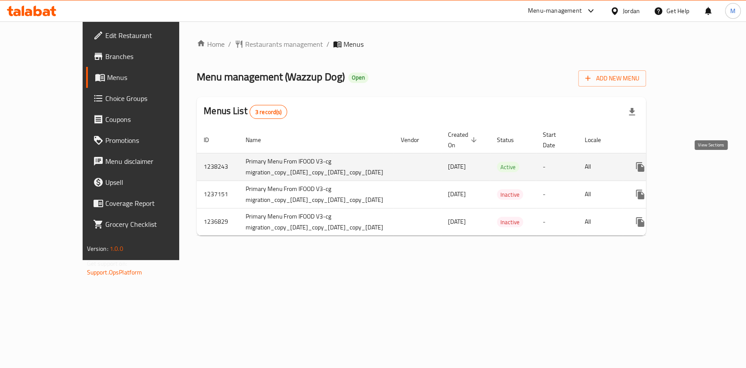
click at [709, 163] on icon "enhanced table" at bounding box center [703, 167] width 10 height 10
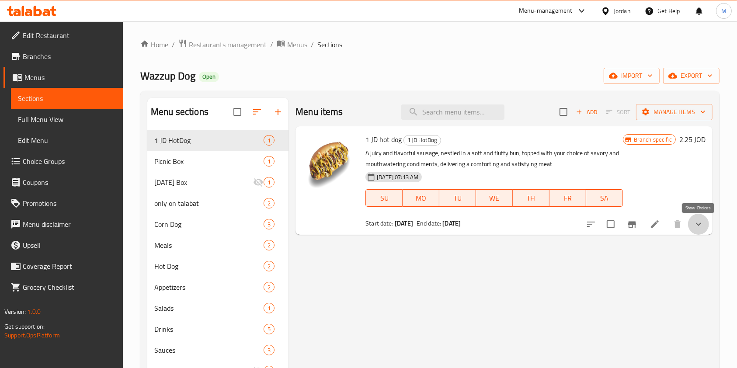
click at [699, 220] on icon "show more" at bounding box center [698, 224] width 10 height 10
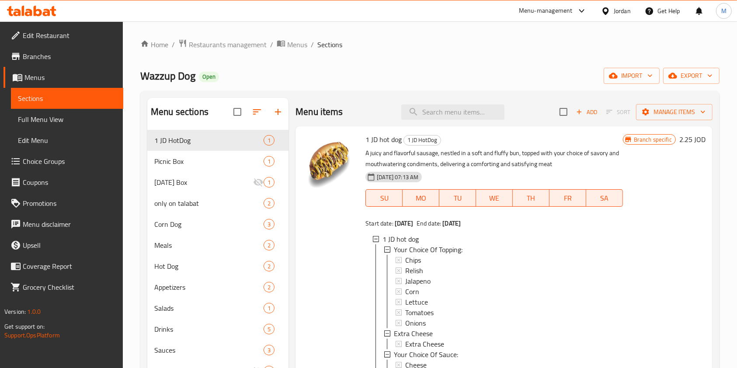
scroll to position [122, 0]
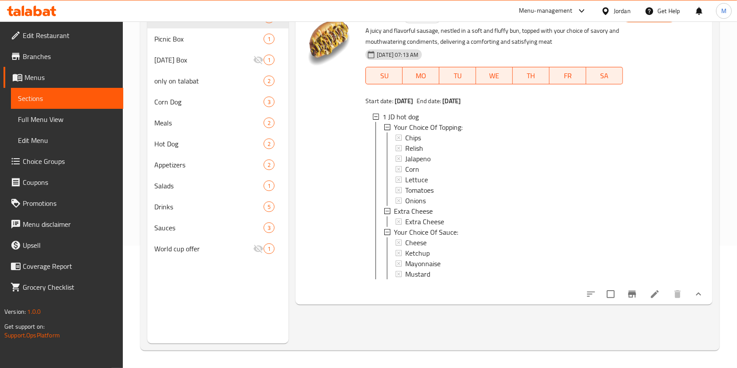
click at [661, 302] on li at bounding box center [655, 294] width 24 height 16
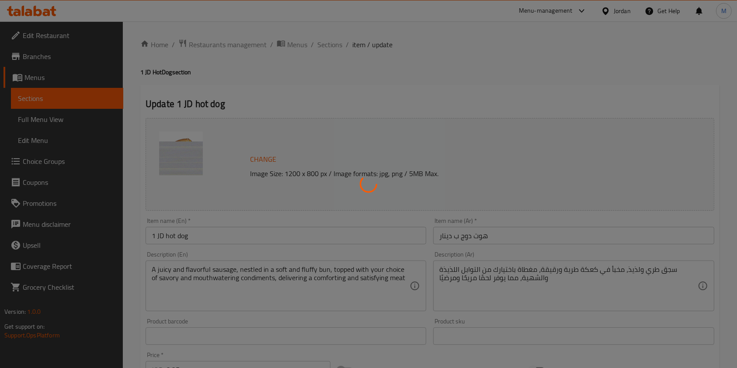
type input "إختيارك من الاضافات:"
type input "0"
type input "7"
type input "جبنة زيادة"
type input "0"
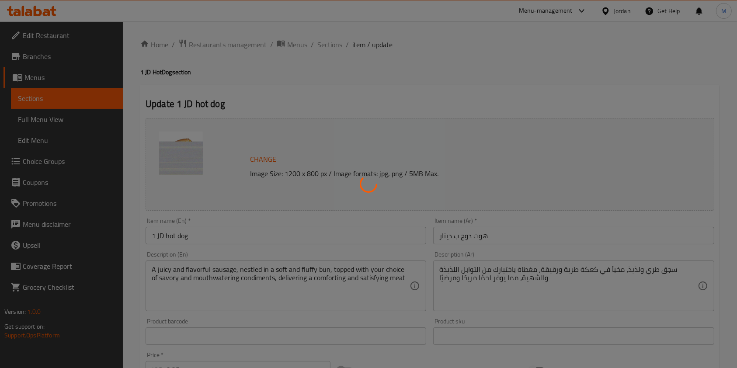
type input "1"
type input "إختيارك من الصلصة:"
type input "0"
type input "4"
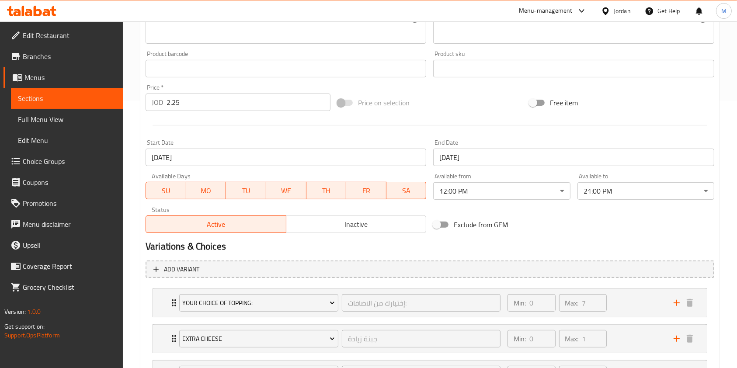
scroll to position [348, 0]
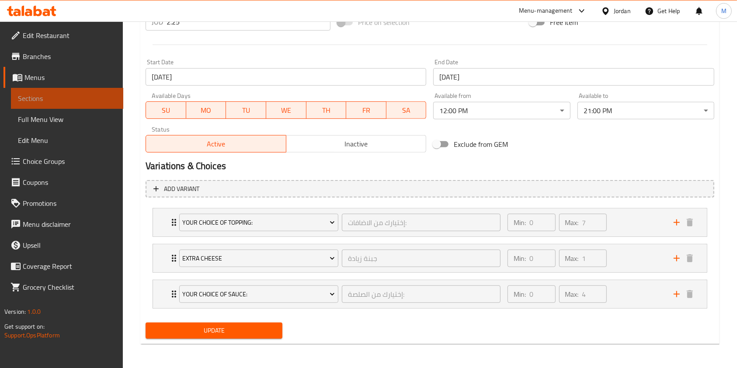
click at [38, 94] on span "Sections" at bounding box center [67, 98] width 98 height 10
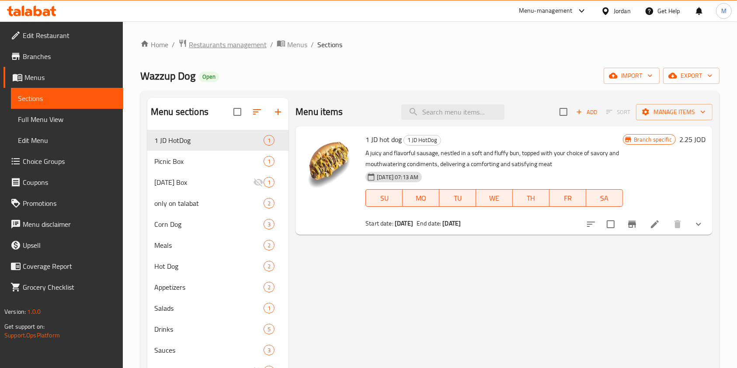
click at [251, 39] on span "Restaurants management" at bounding box center [228, 44] width 78 height 10
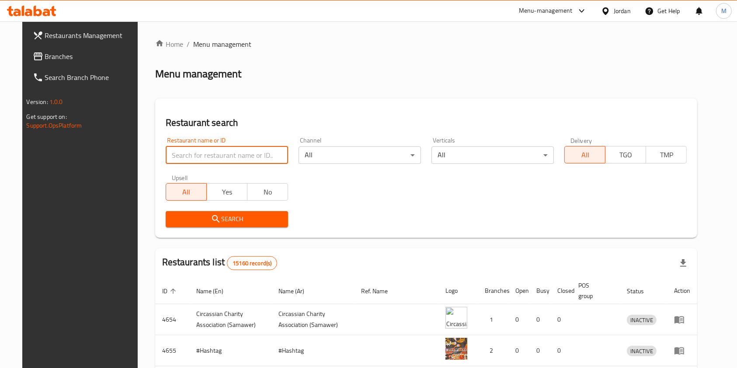
click at [192, 154] on input "search" at bounding box center [227, 154] width 122 height 17
type input "wazzup"
click button "Search" at bounding box center [227, 219] width 122 height 16
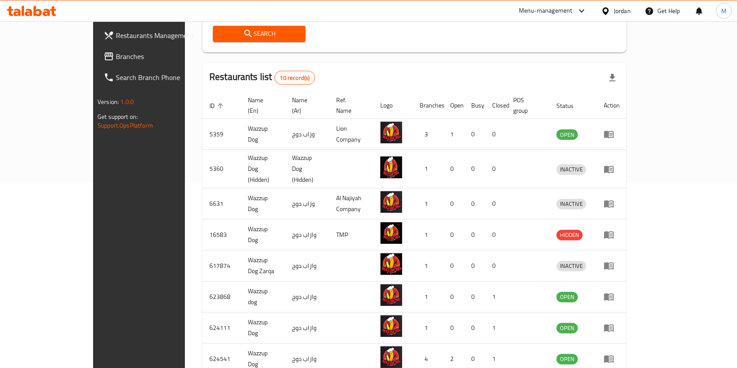
scroll to position [192, 0]
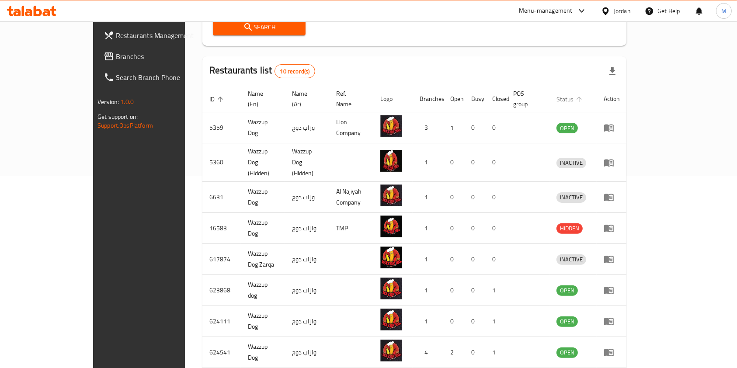
click at [583, 96] on icon "enhanced table" at bounding box center [579, 99] width 8 height 8
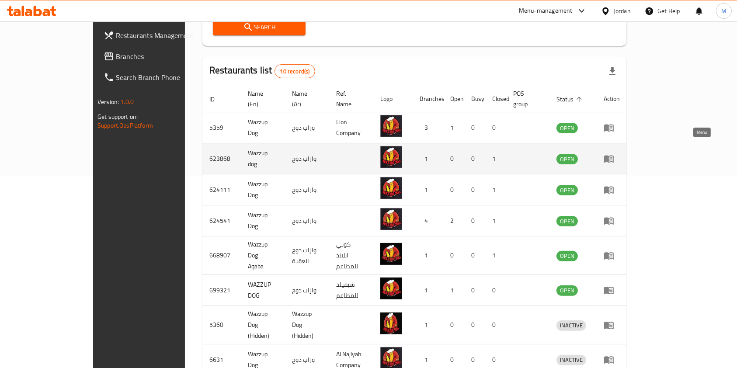
click at [614, 153] on icon "enhanced table" at bounding box center [609, 158] width 10 height 10
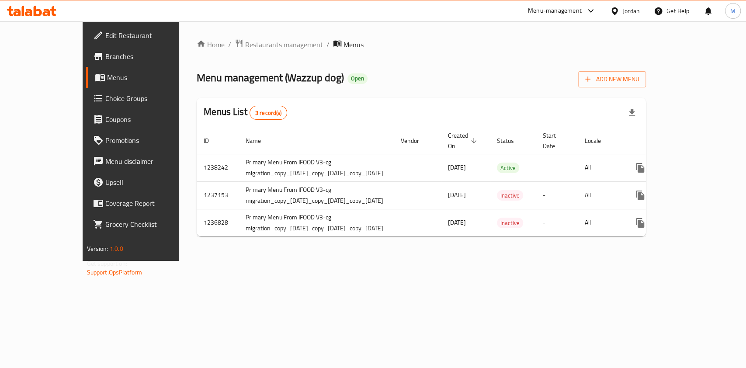
click at [105, 59] on span "Branches" at bounding box center [152, 56] width 95 height 10
